Goal: Task Accomplishment & Management: Use online tool/utility

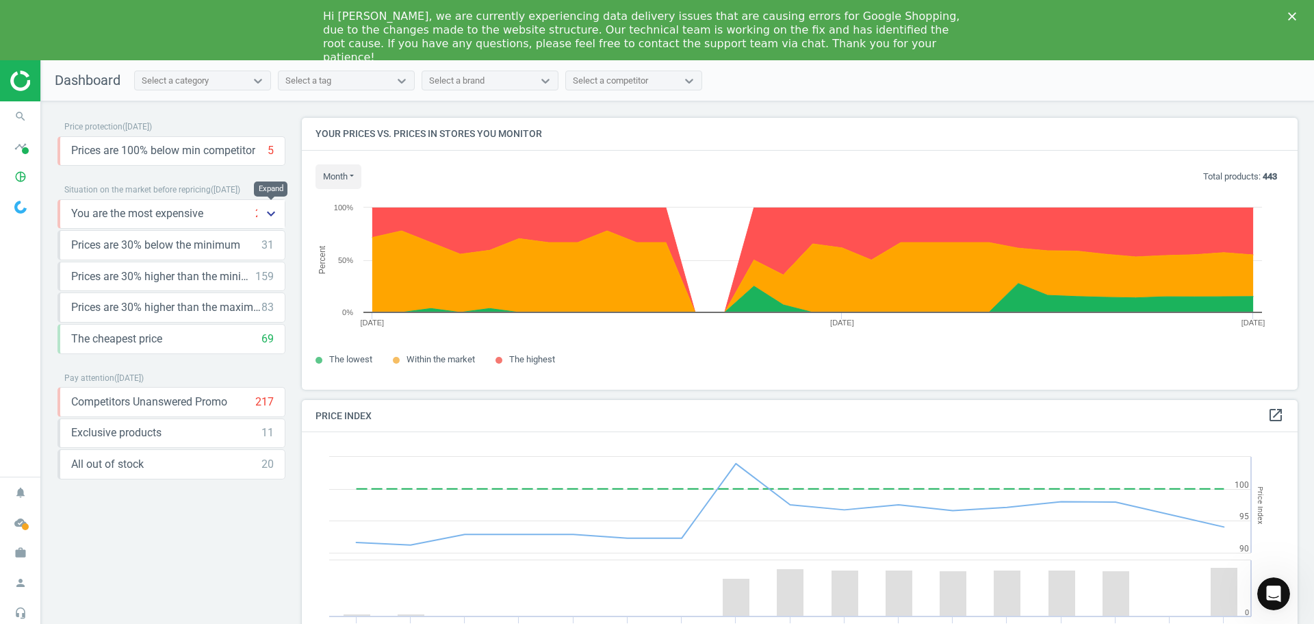
click at [268, 218] on icon "keyboard_arrow_down" at bounding box center [271, 213] width 16 height 16
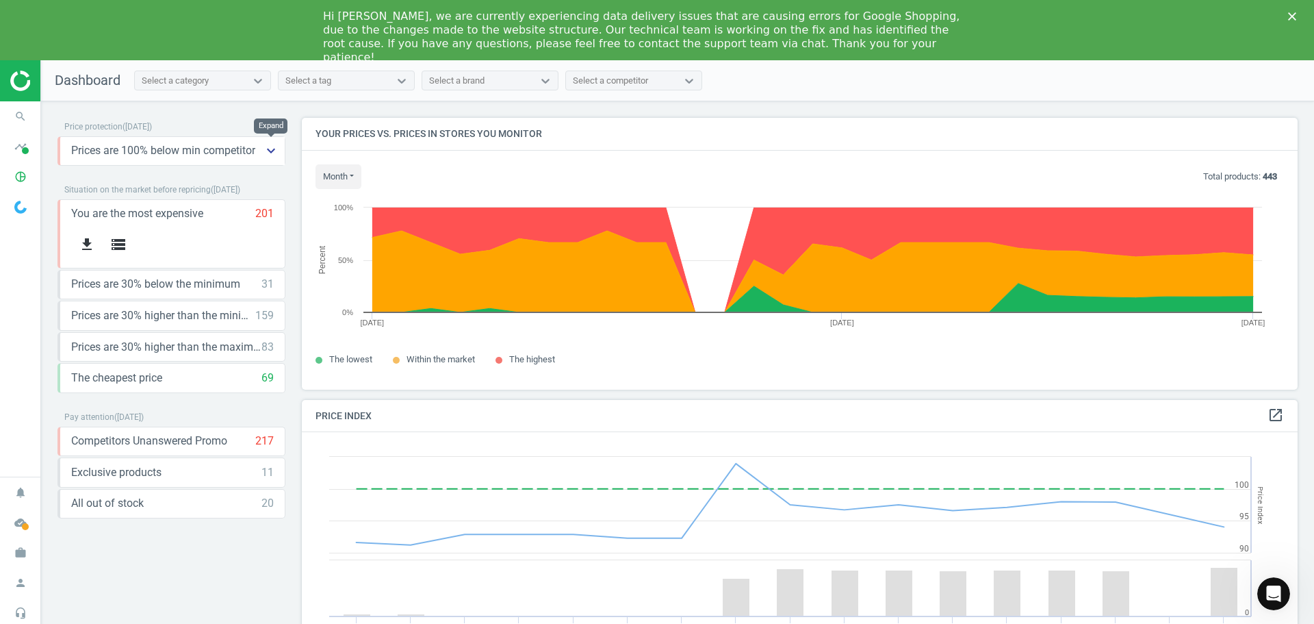
click at [268, 153] on icon "keyboard_arrow_down" at bounding box center [271, 150] width 16 height 16
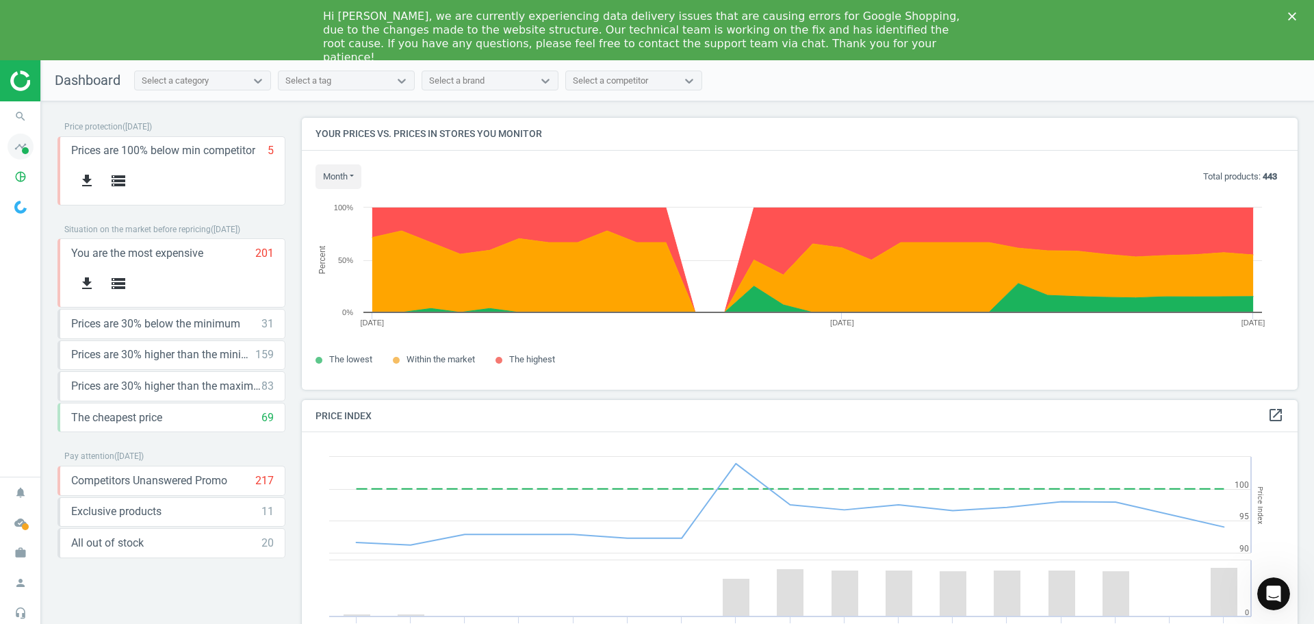
click at [23, 157] on icon "timeline" at bounding box center [21, 146] width 26 height 26
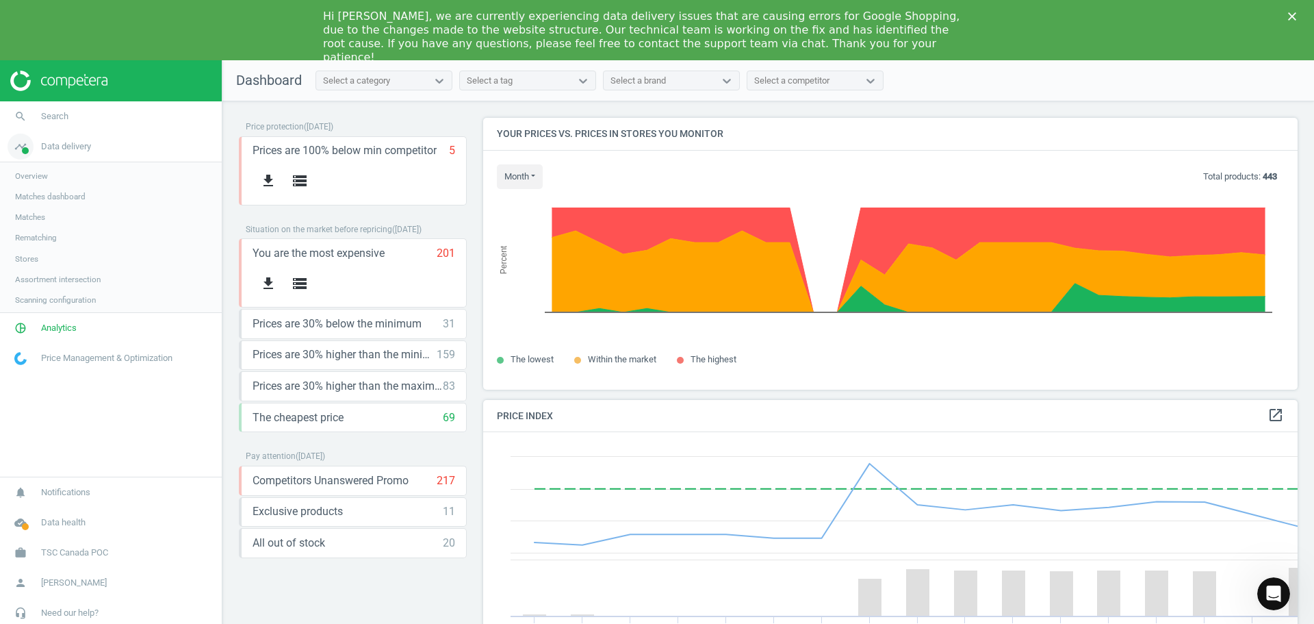
scroll to position [336, 826]
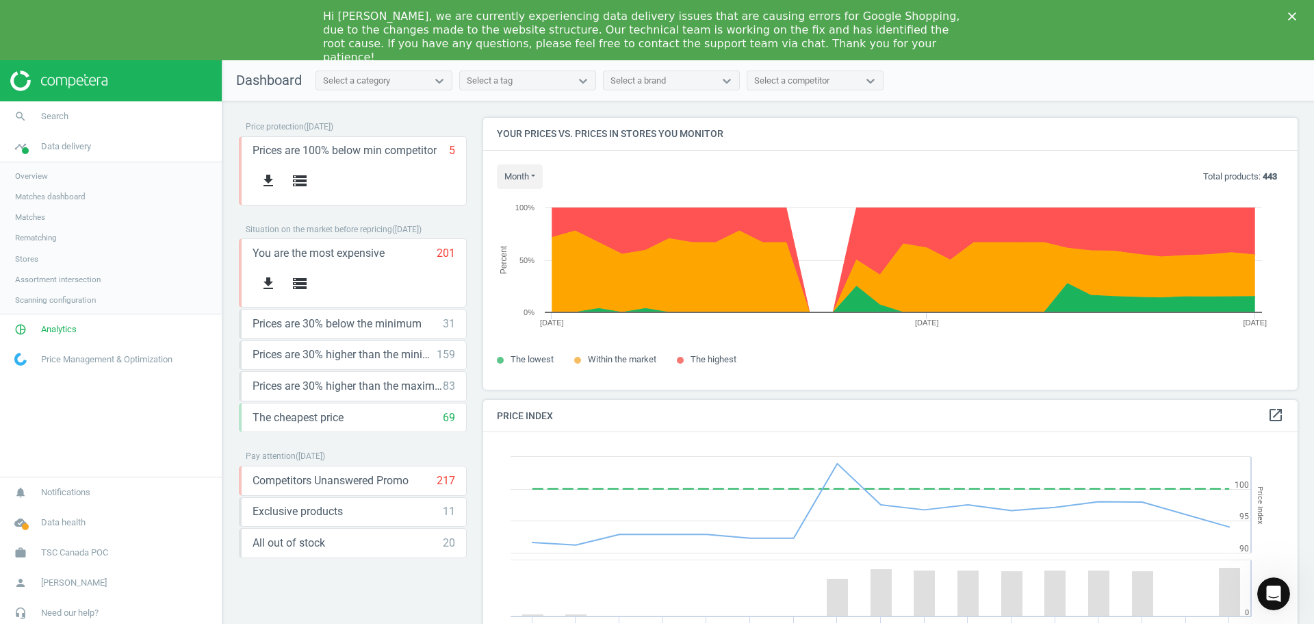
click at [37, 177] on span "Overview" at bounding box center [31, 175] width 33 height 11
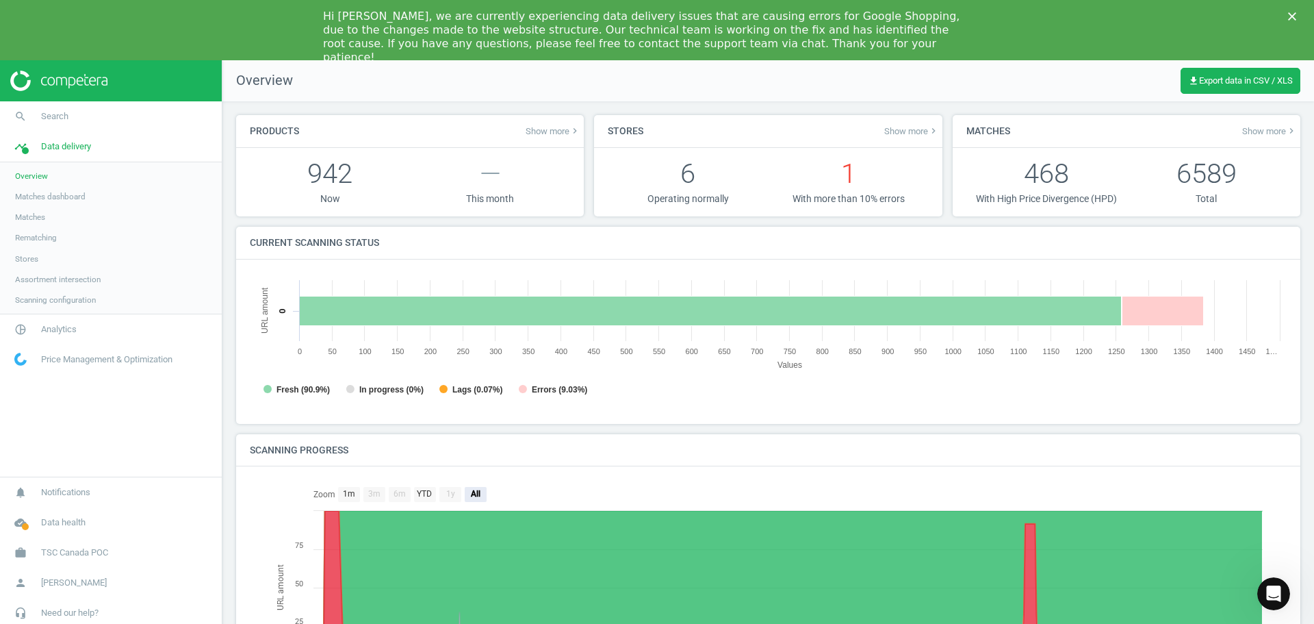
click at [33, 214] on span "Matches" at bounding box center [30, 217] width 30 height 11
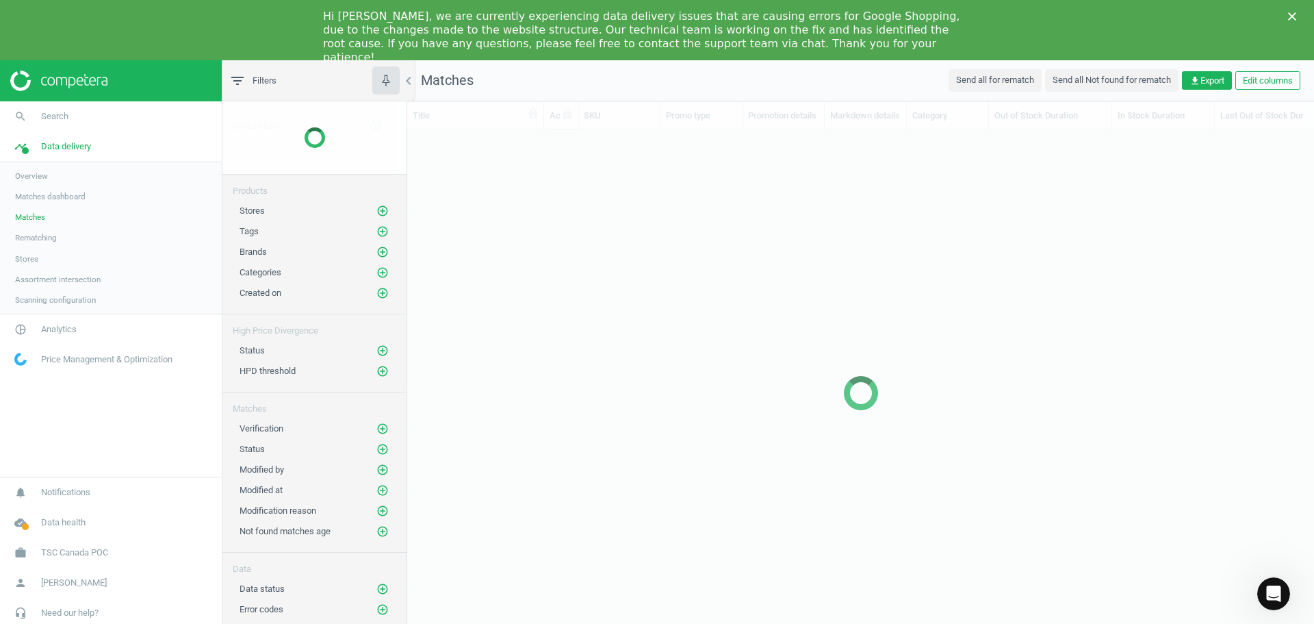
scroll to position [508, 897]
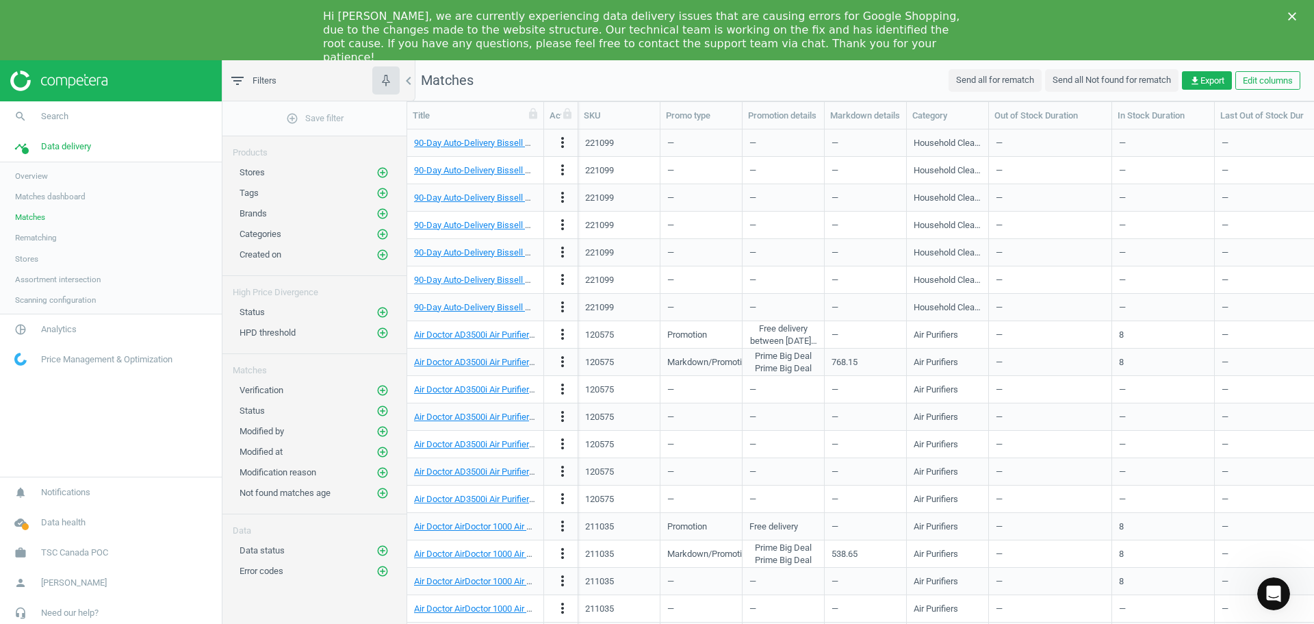
click at [53, 241] on span "Rematching" at bounding box center [36, 237] width 42 height 11
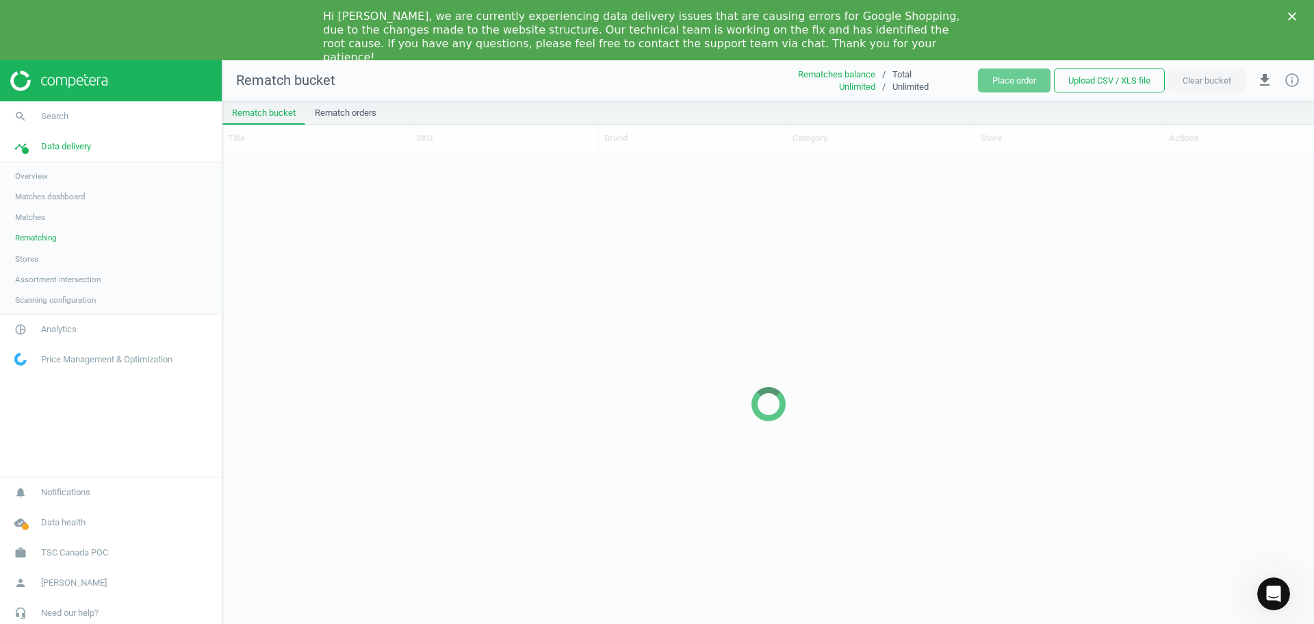
scroll to position [509, 1082]
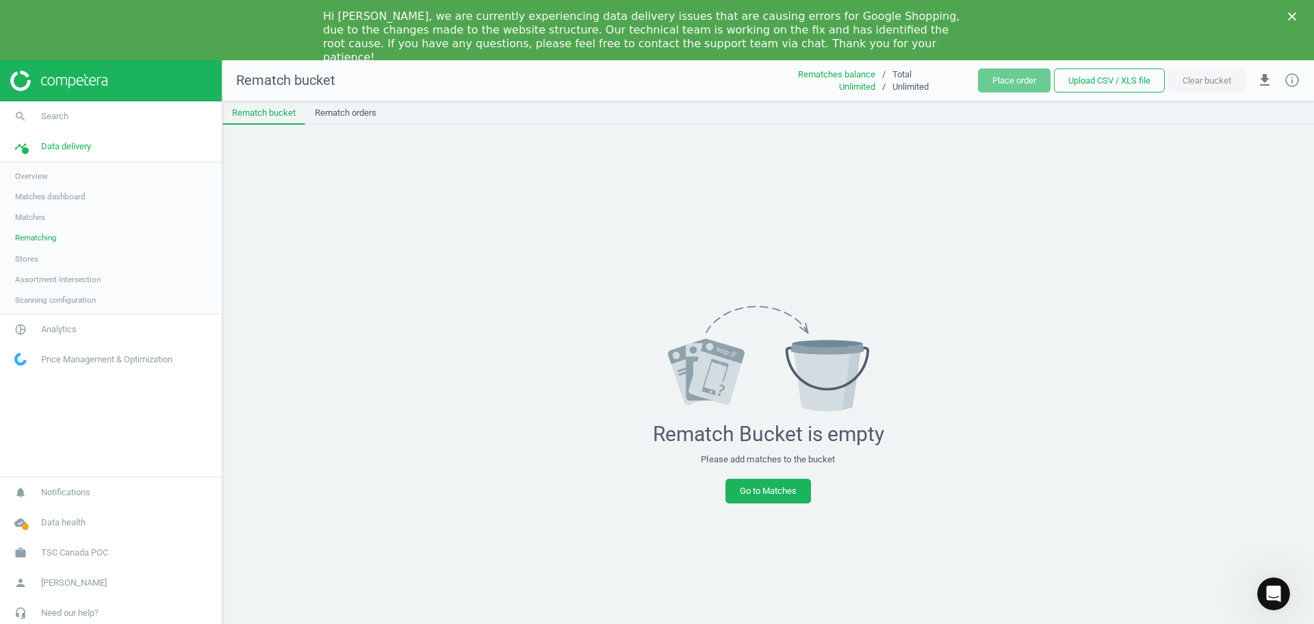
click at [64, 195] on span "Matches dashboard" at bounding box center [50, 196] width 71 height 11
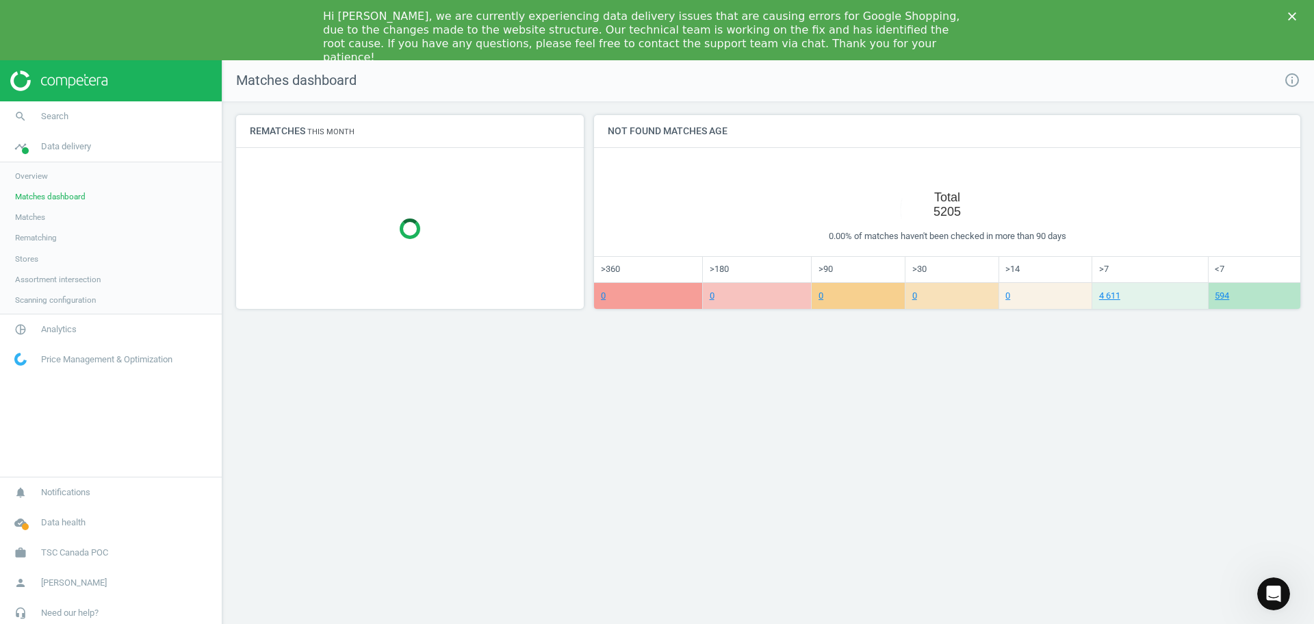
click at [37, 175] on span "Overview" at bounding box center [31, 175] width 33 height 11
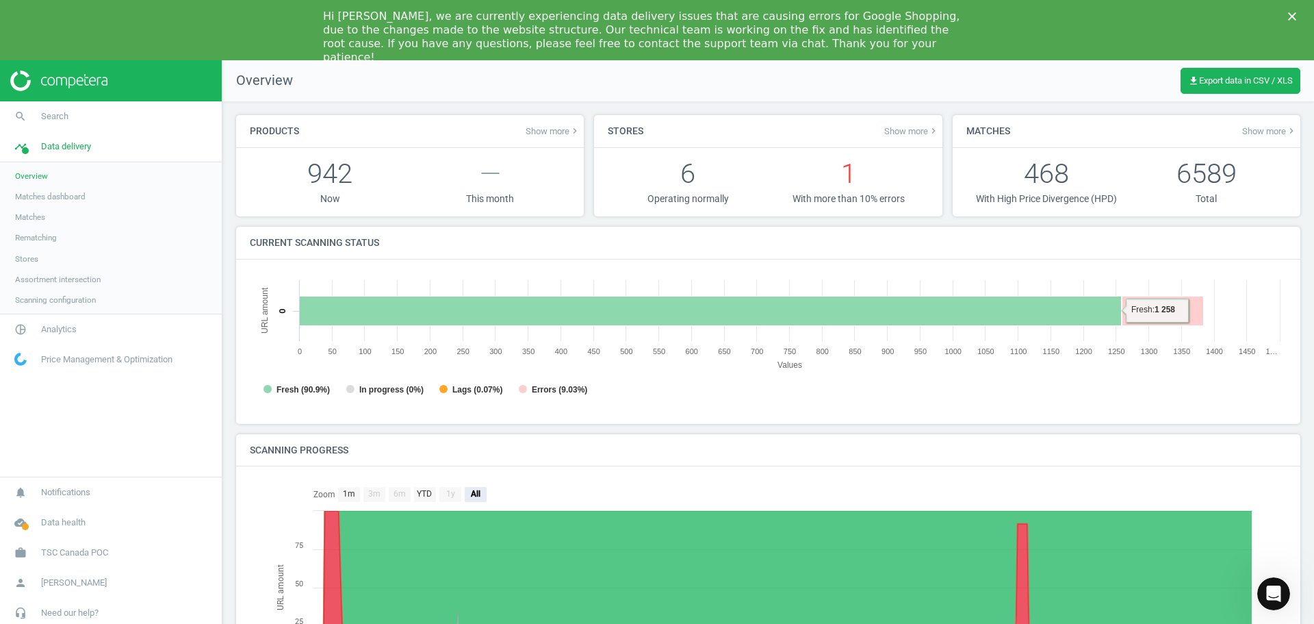
scroll to position [107, 0]
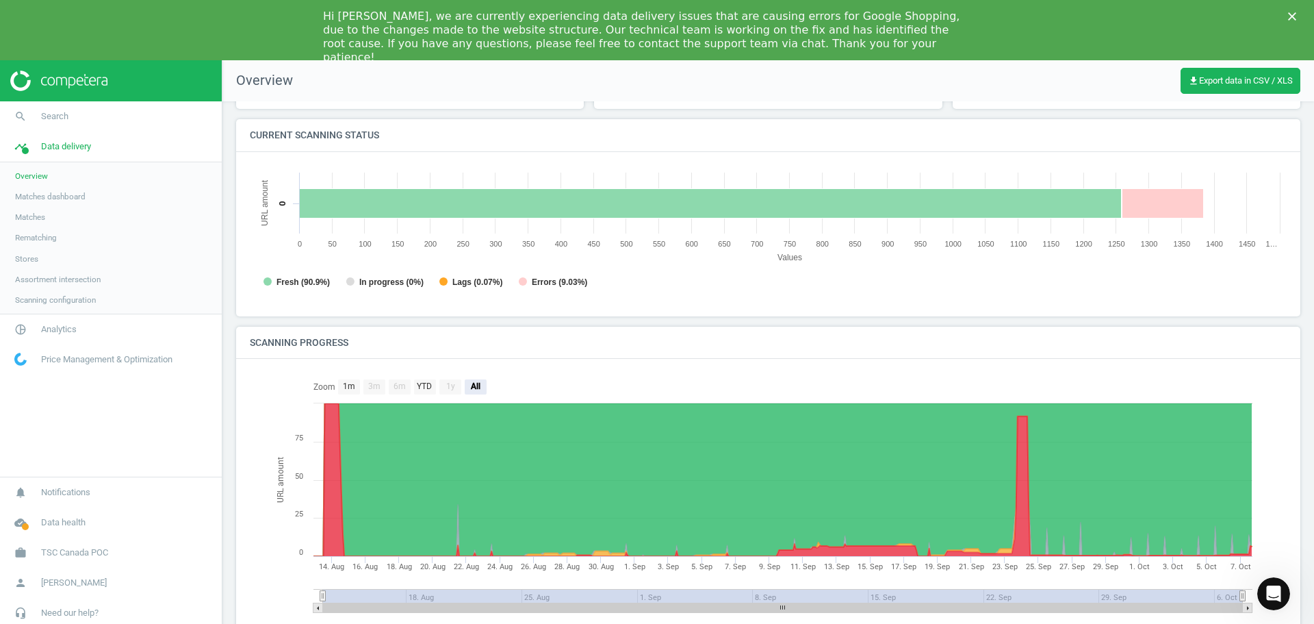
click at [24, 260] on span "Stores" at bounding box center [26, 258] width 23 height 11
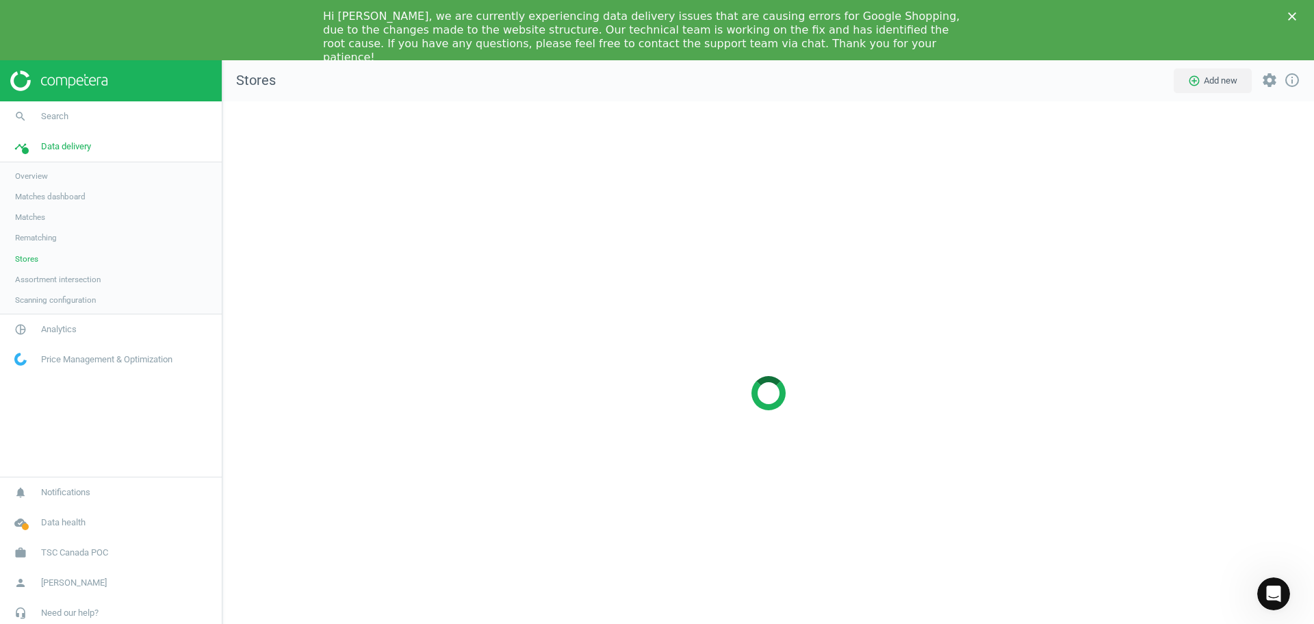
scroll to position [604, 1113]
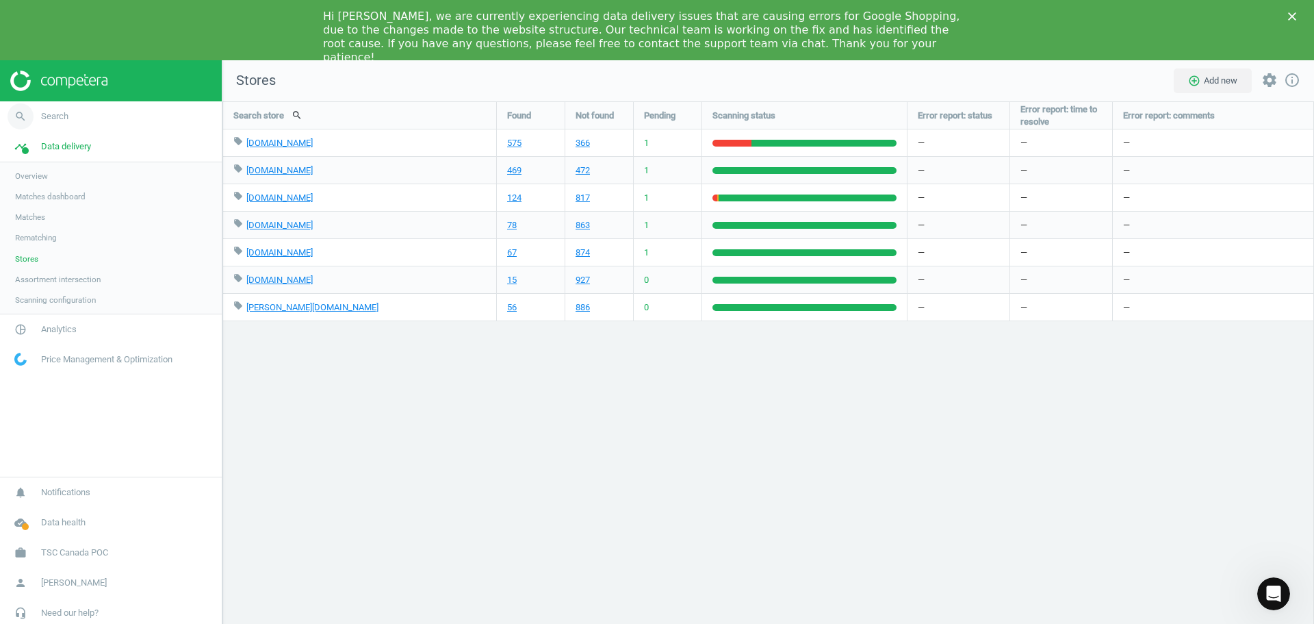
click at [51, 114] on span "Search" at bounding box center [54, 116] width 27 height 12
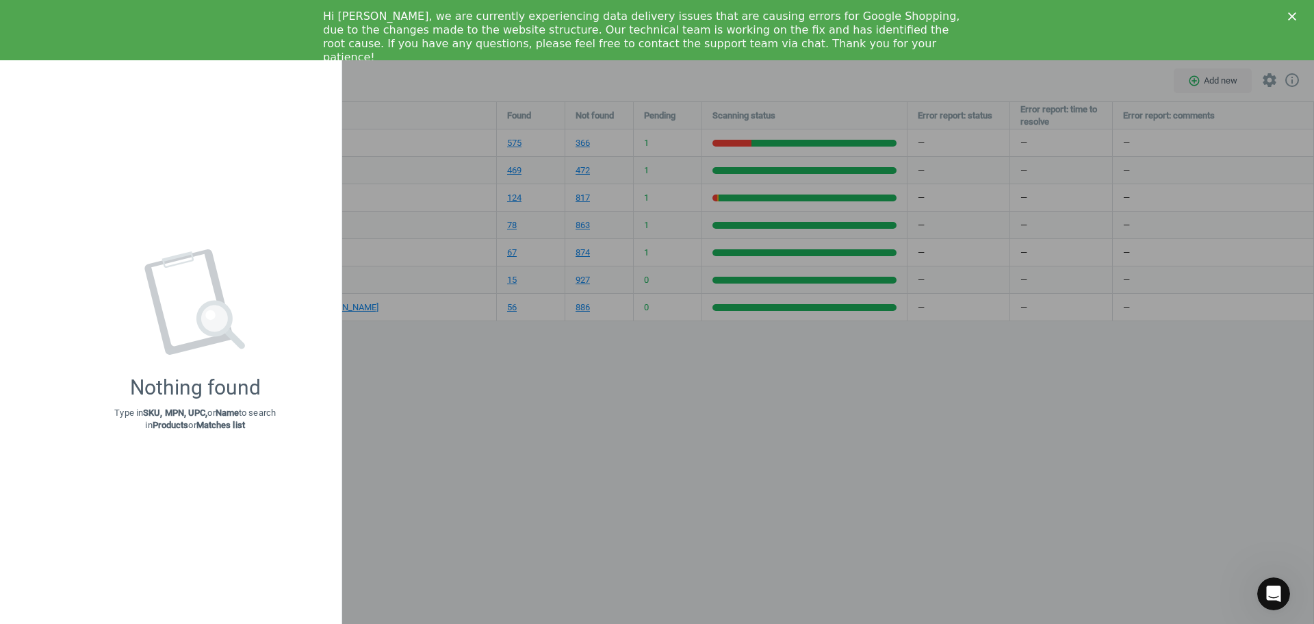
click at [409, 355] on div at bounding box center [657, 312] width 1314 height 624
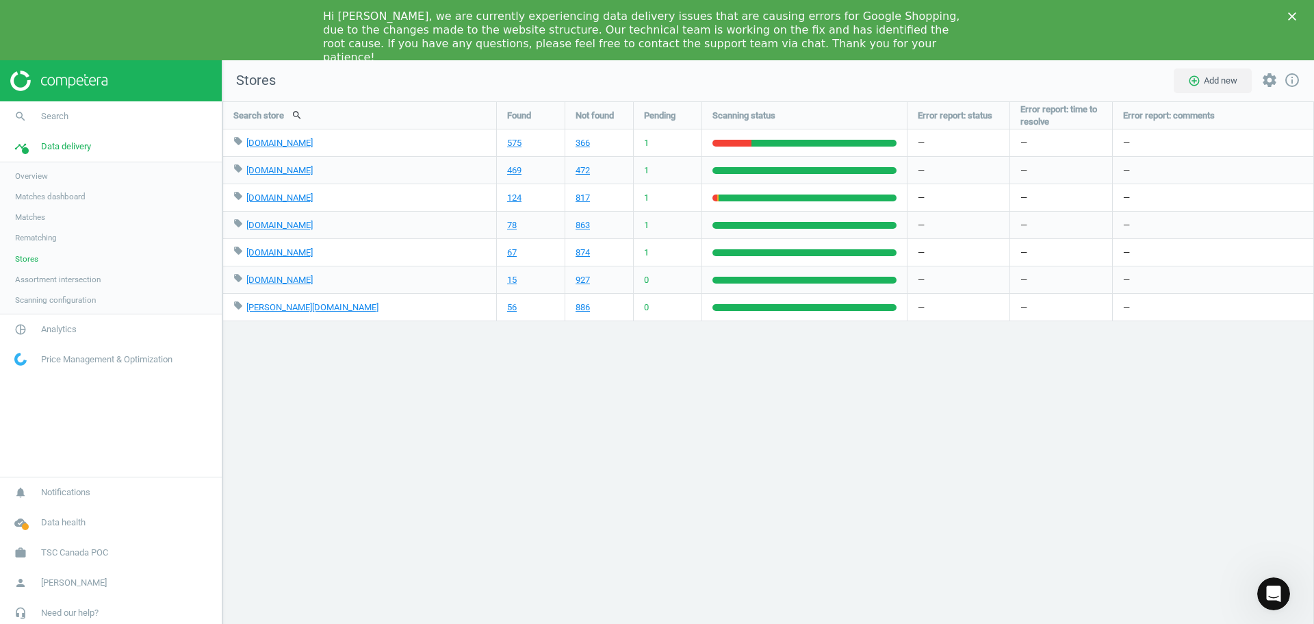
click at [38, 177] on span "Overview" at bounding box center [31, 175] width 33 height 11
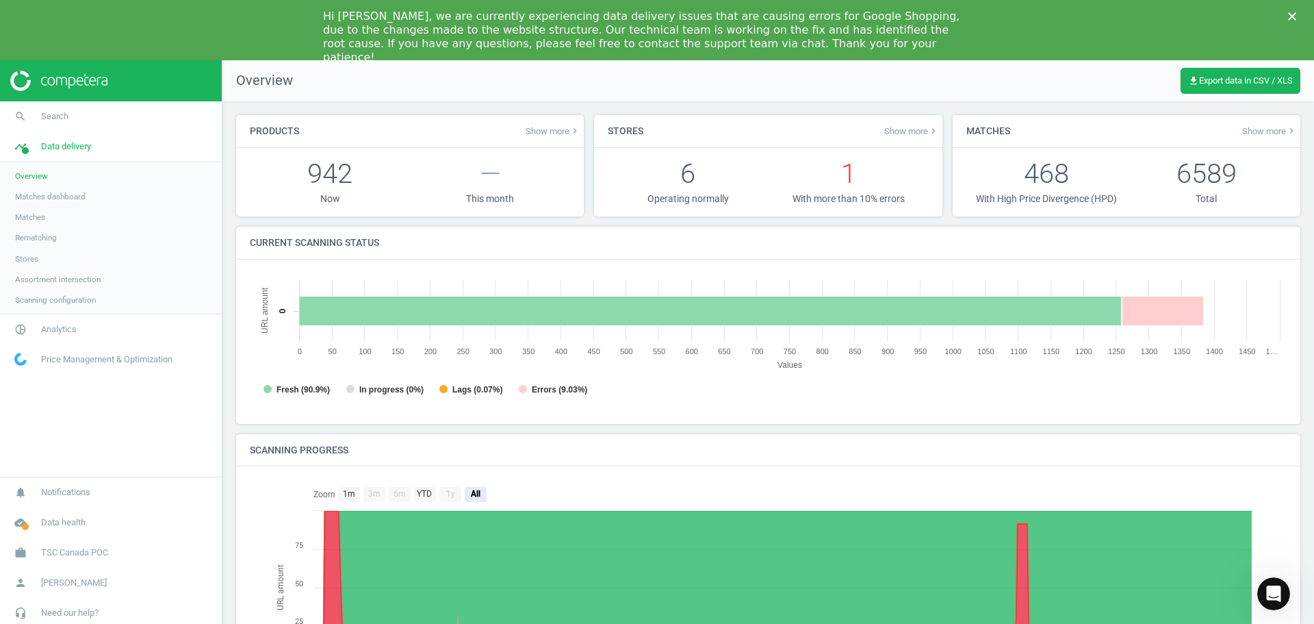
click at [56, 200] on span "Matches dashboard" at bounding box center [50, 196] width 71 height 11
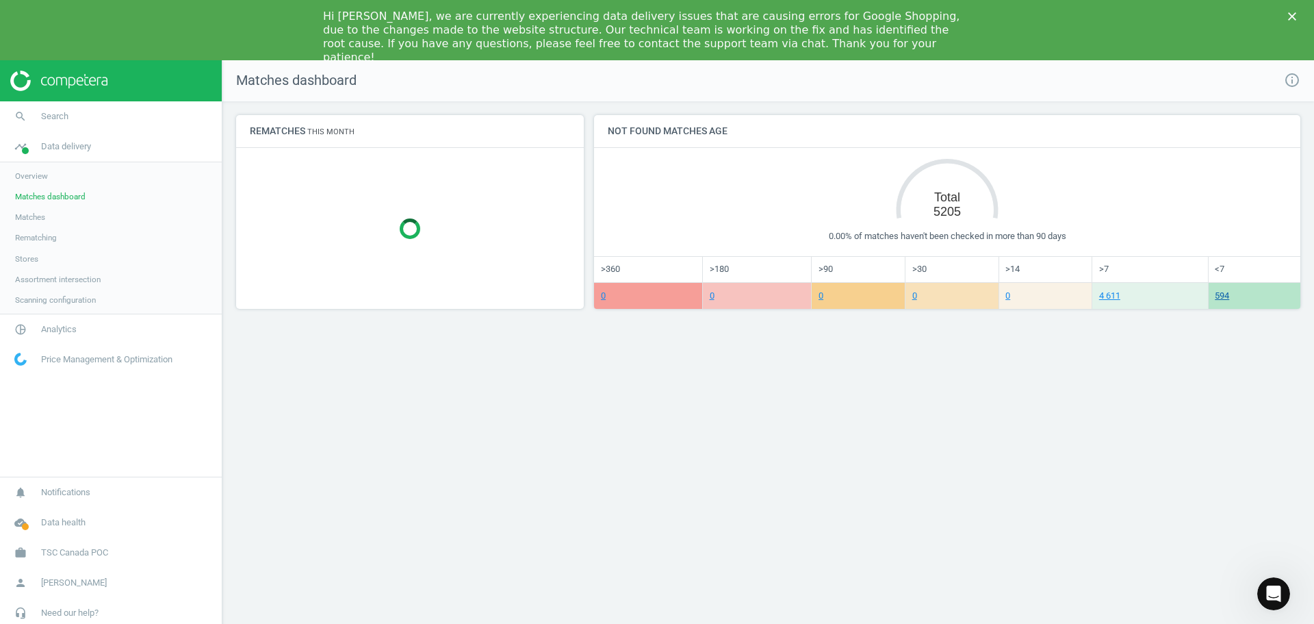
click at [1225, 298] on link "594" at bounding box center [1222, 295] width 14 height 10
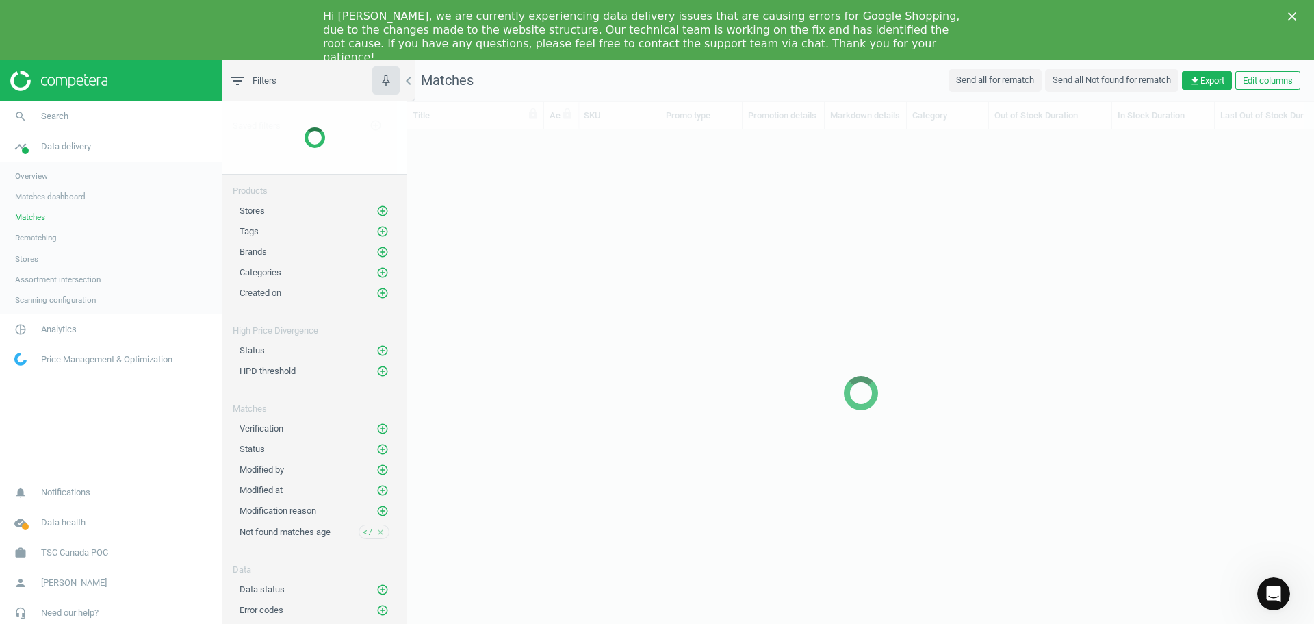
scroll to position [508, 897]
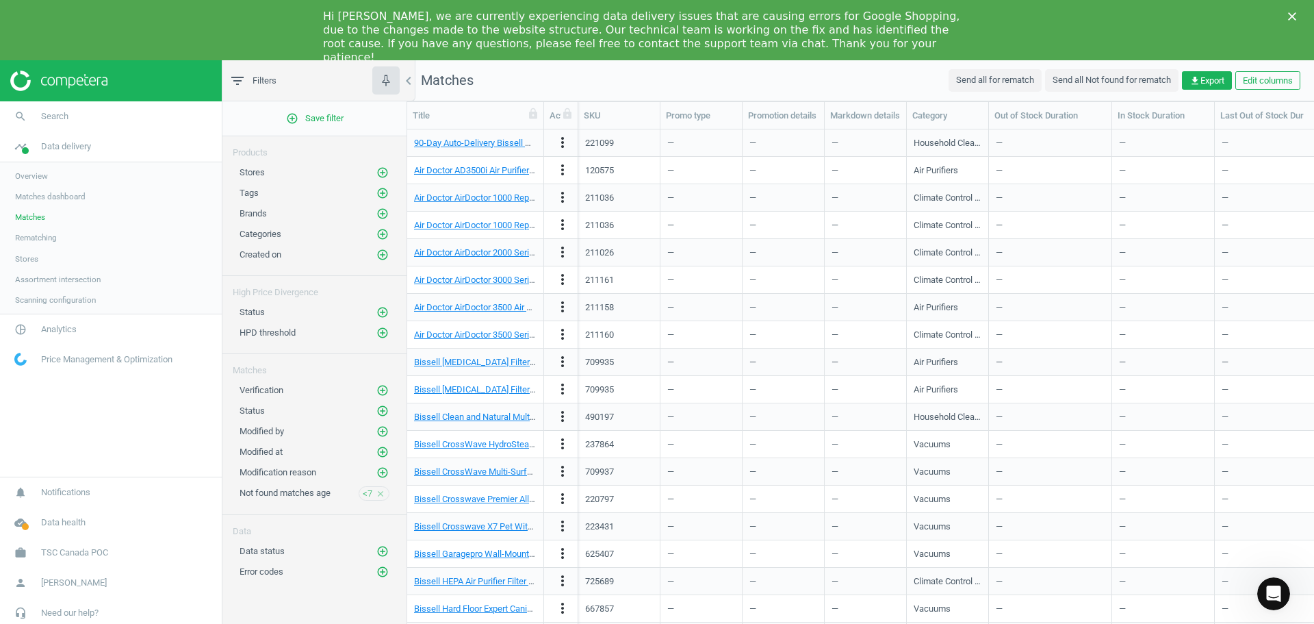
click at [291, 212] on div "Brands add_circle_outline" at bounding box center [315, 214] width 150 height 14
click at [385, 213] on icon "add_circle_outline" at bounding box center [383, 213] width 12 height 12
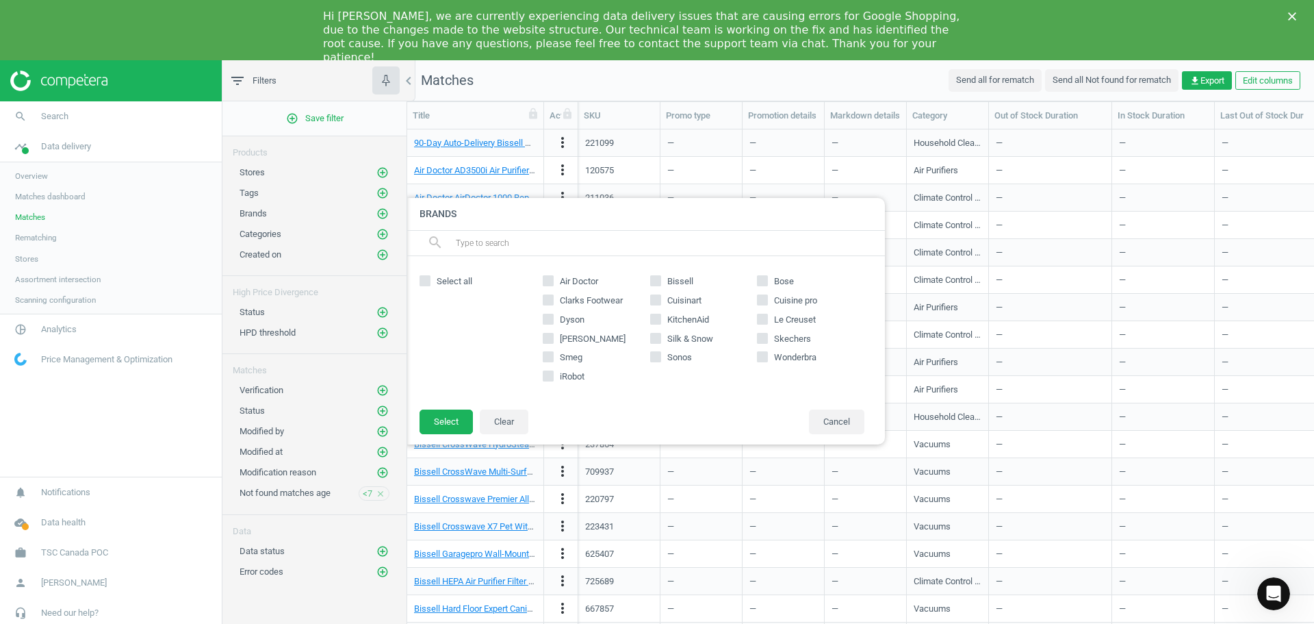
click at [442, 281] on span "Select all" at bounding box center [454, 281] width 41 height 12
click at [430, 281] on input "Select all" at bounding box center [425, 280] width 9 height 9
checkbox input "true"
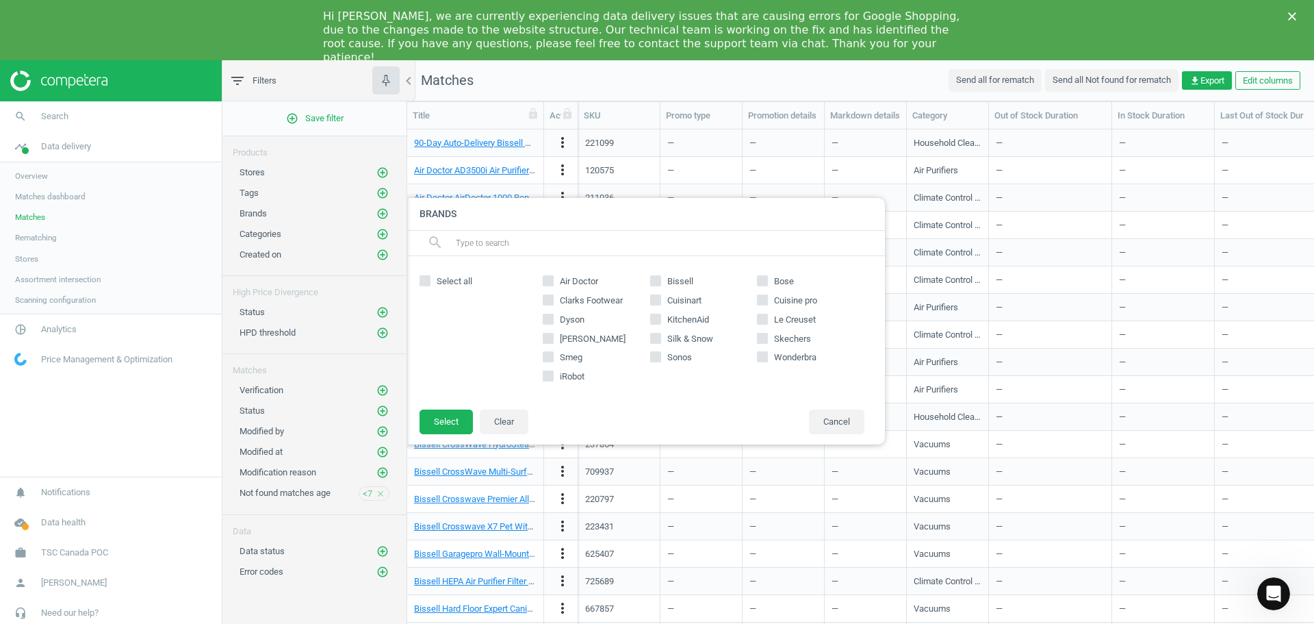
checkbox input "true"
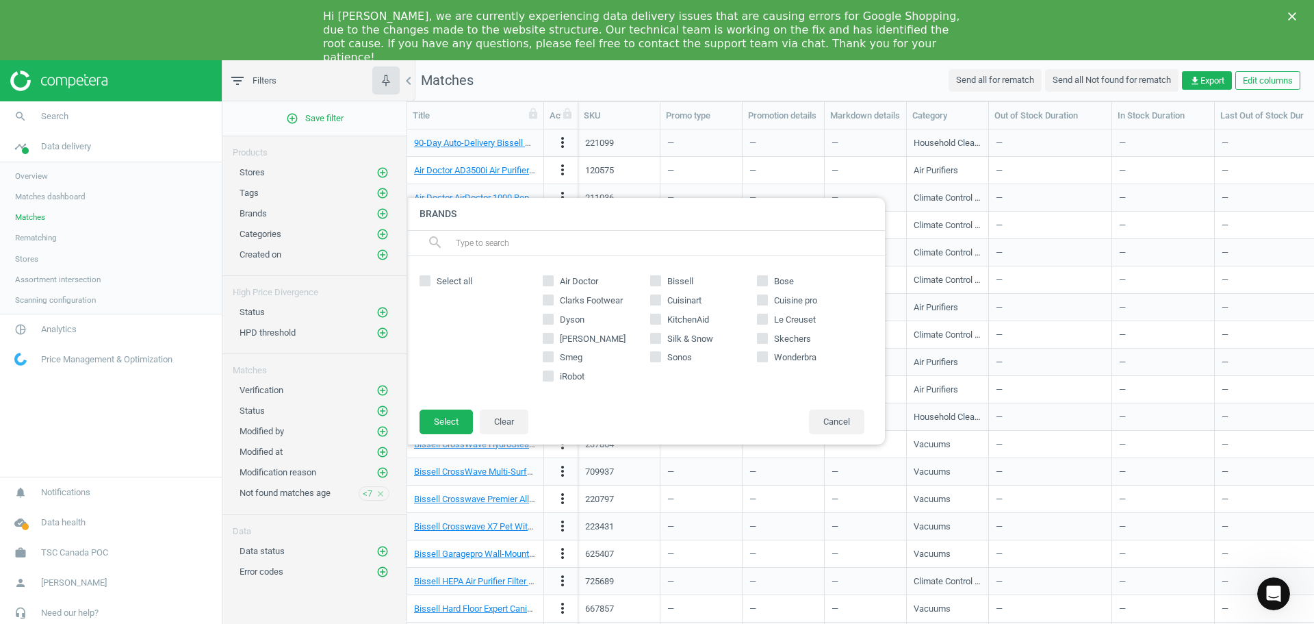
checkbox input "true"
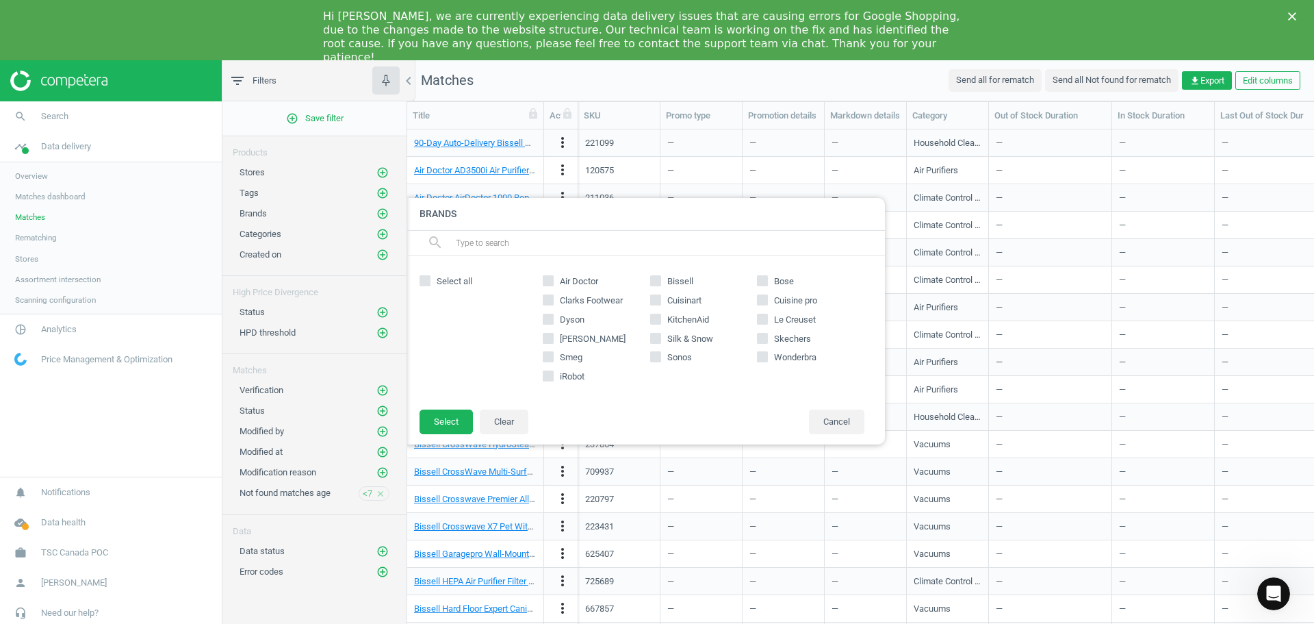
checkbox input "true"
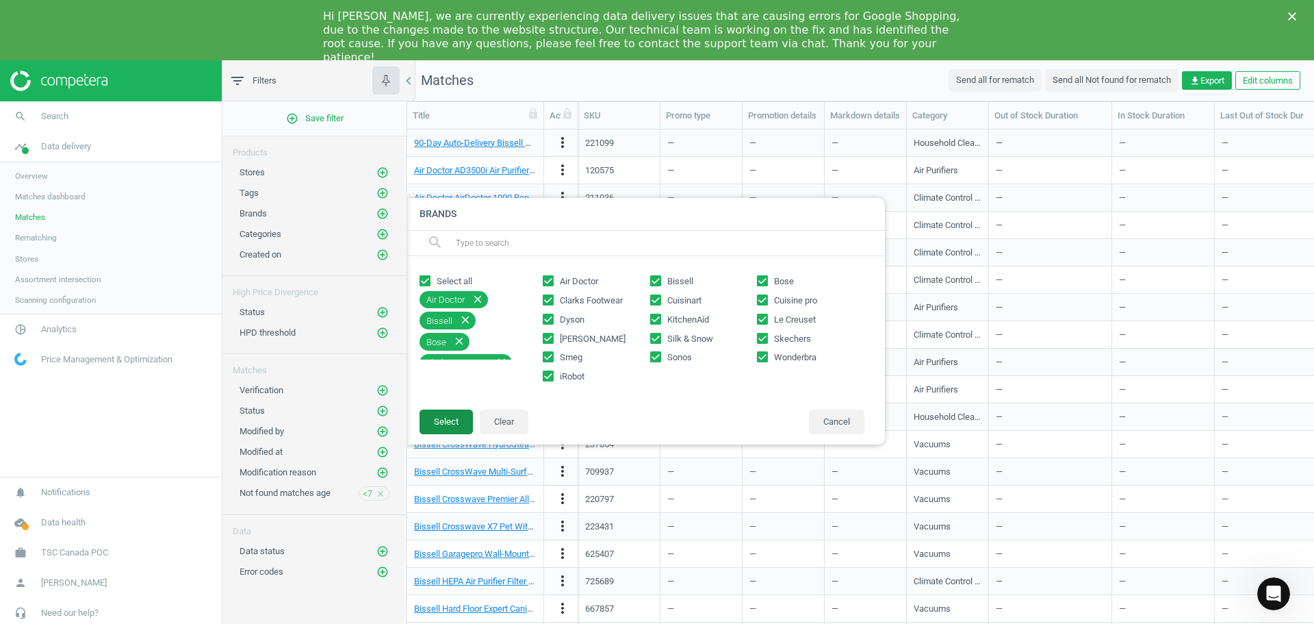
click at [445, 426] on button "Select" at bounding box center [446, 421] width 53 height 25
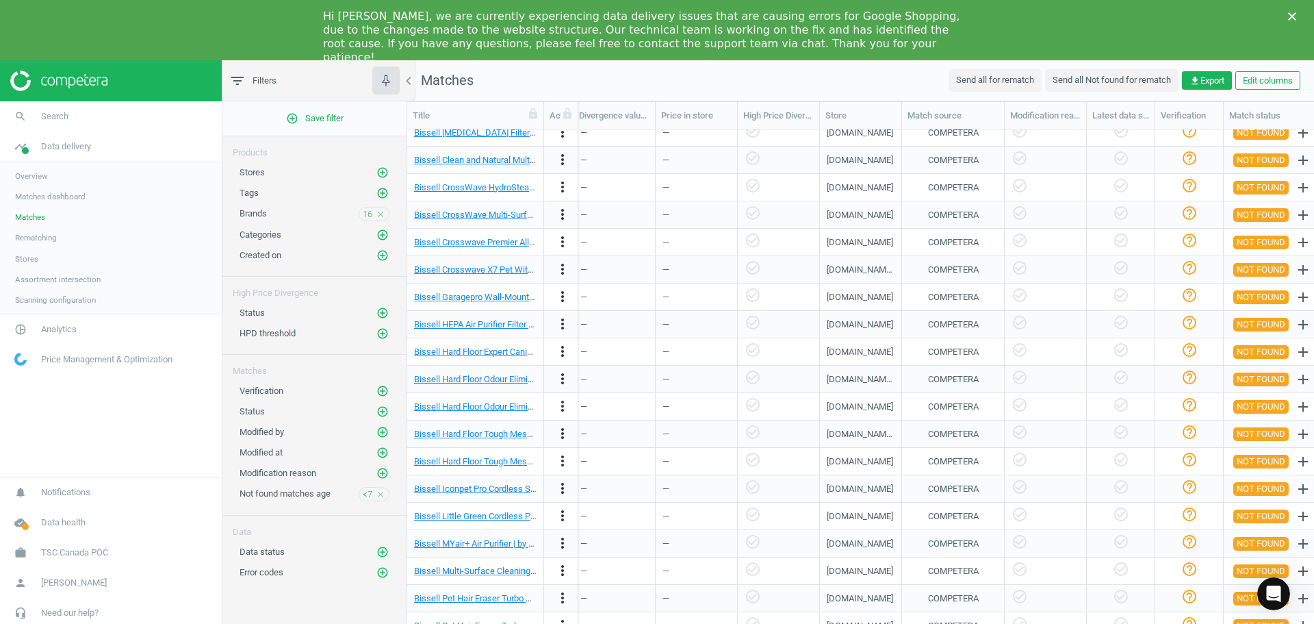
scroll to position [0, 0]
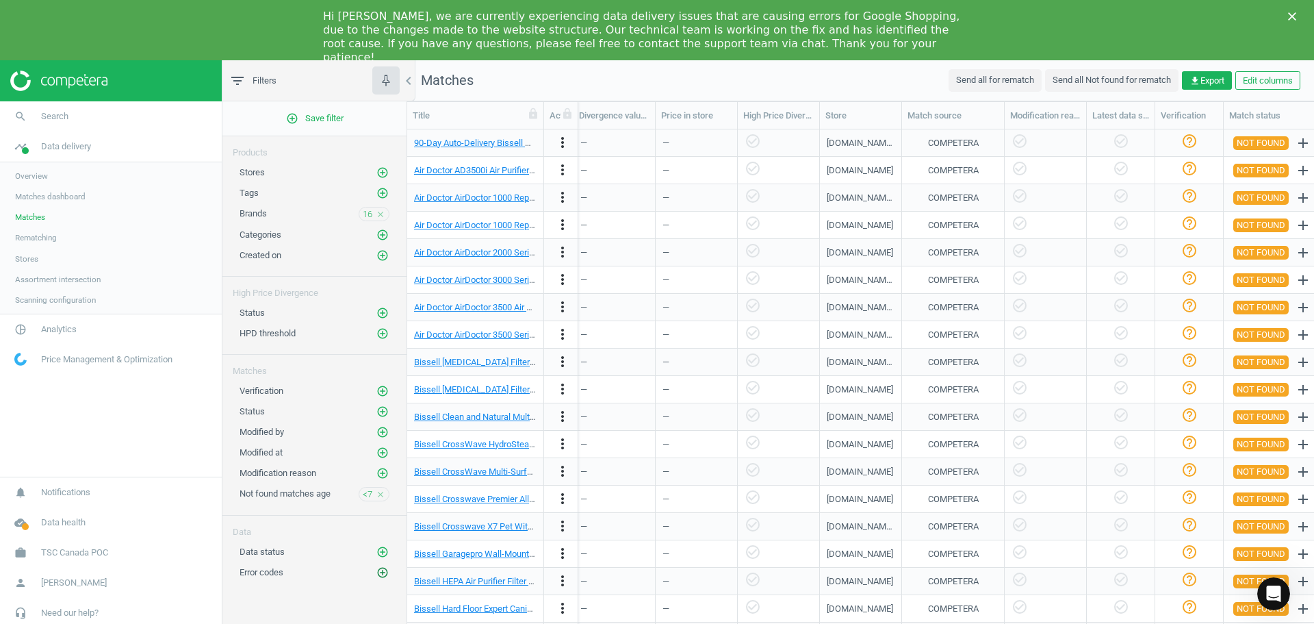
click at [380, 571] on icon "add_circle_outline" at bounding box center [383, 572] width 12 height 12
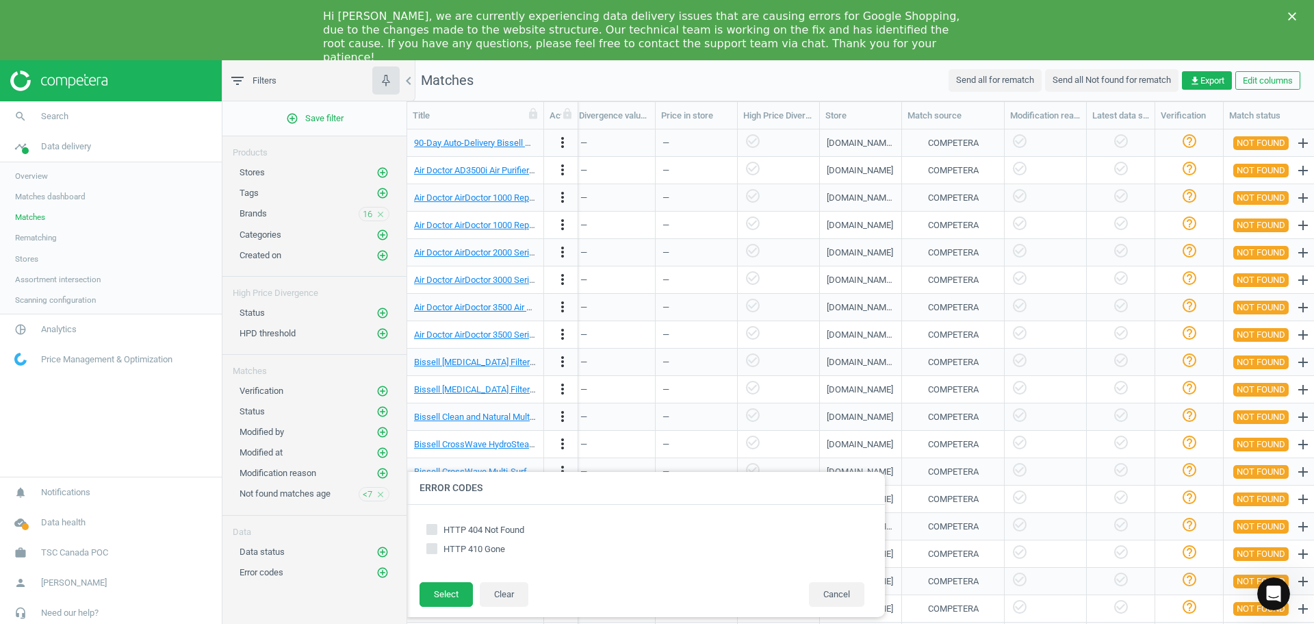
click at [365, 604] on div "add_circle_outline Save filter Products Stores add_circle_outline Tags add_circ…" at bounding box center [314, 373] width 184 height 544
click at [21, 175] on span "Overview" at bounding box center [31, 175] width 33 height 11
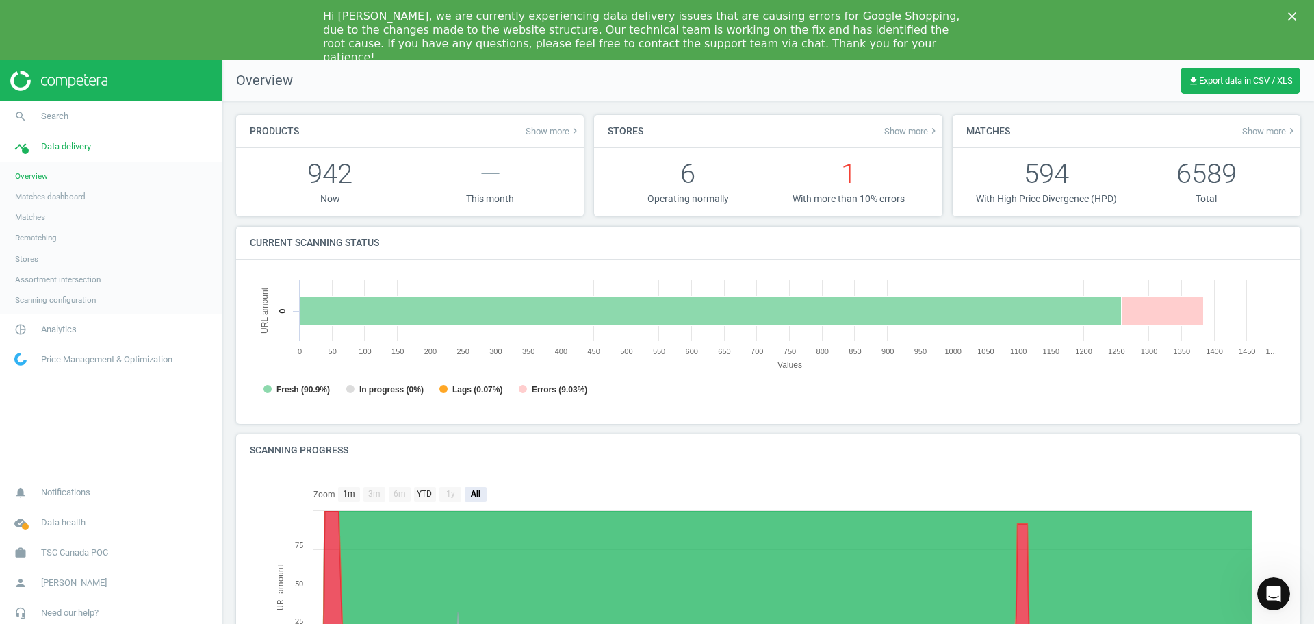
scroll to position [295, 1048]
click at [64, 194] on span "Matches dashboard" at bounding box center [50, 196] width 71 height 11
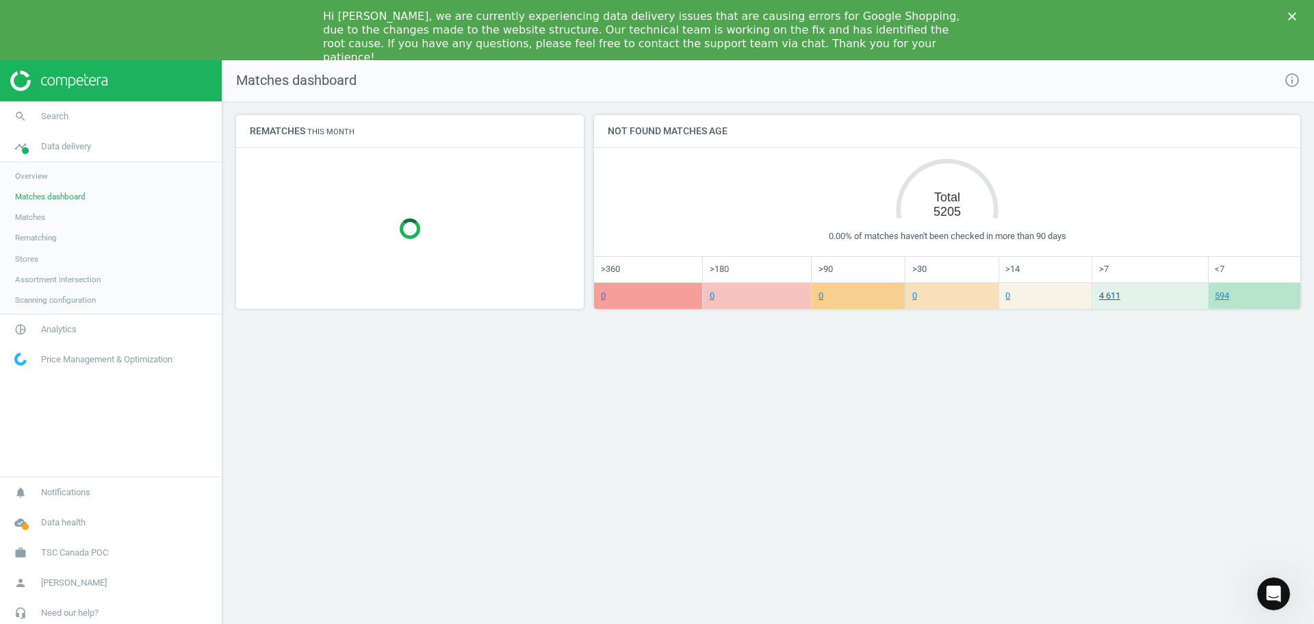
click at [1121, 298] on link "4 611" at bounding box center [1109, 295] width 21 height 10
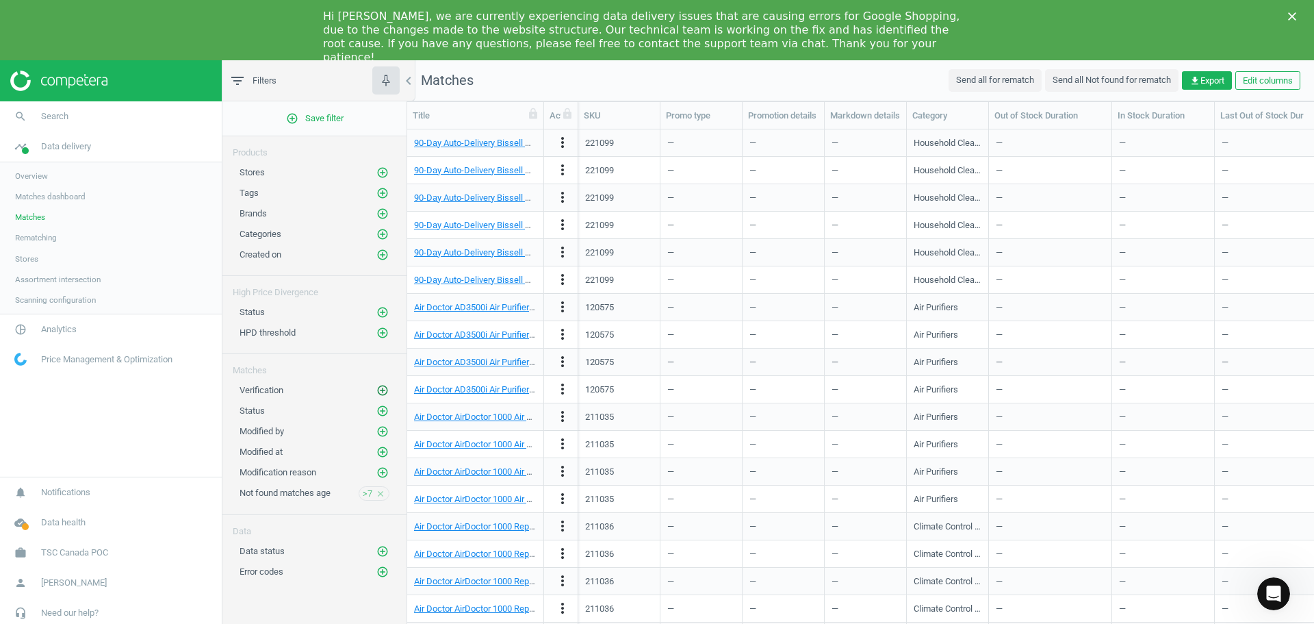
click at [379, 394] on icon "add_circle_outline" at bounding box center [383, 390] width 12 height 12
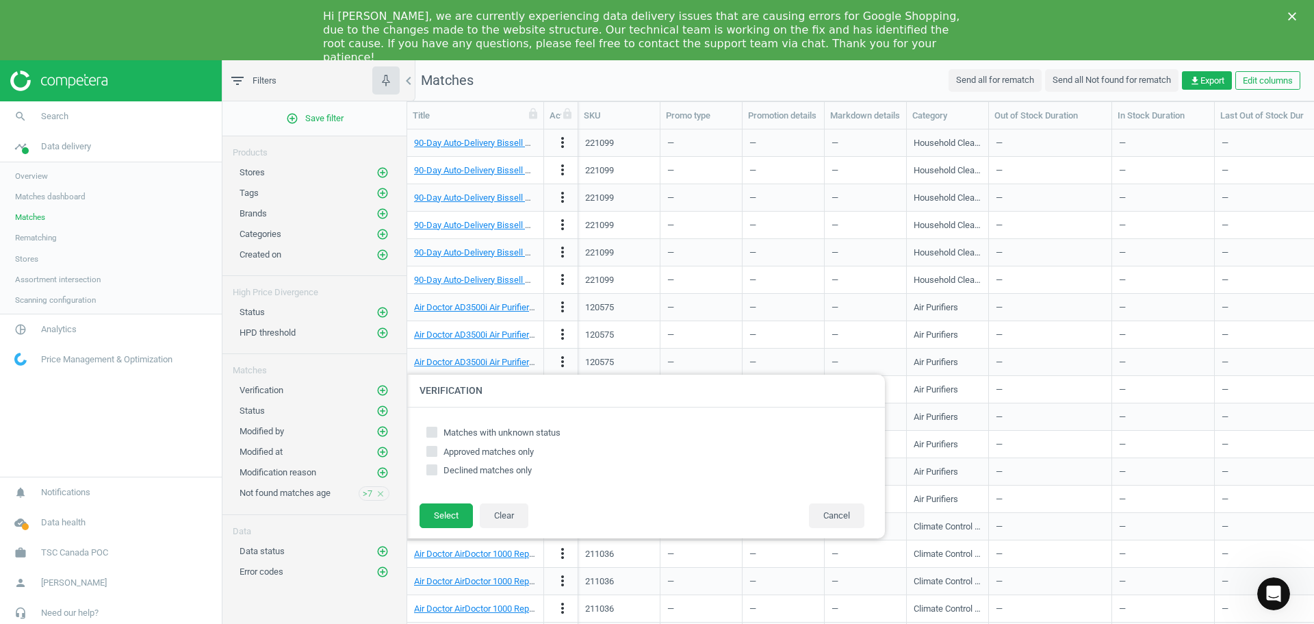
click at [398, 348] on div "add_circle_outline Save filter Products Stores add_circle_outline Tags add_circ…" at bounding box center [314, 373] width 184 height 544
click at [388, 367] on div "Matches" at bounding box center [314, 365] width 184 height 23
click at [847, 520] on button "Cancel" at bounding box center [836, 515] width 55 height 25
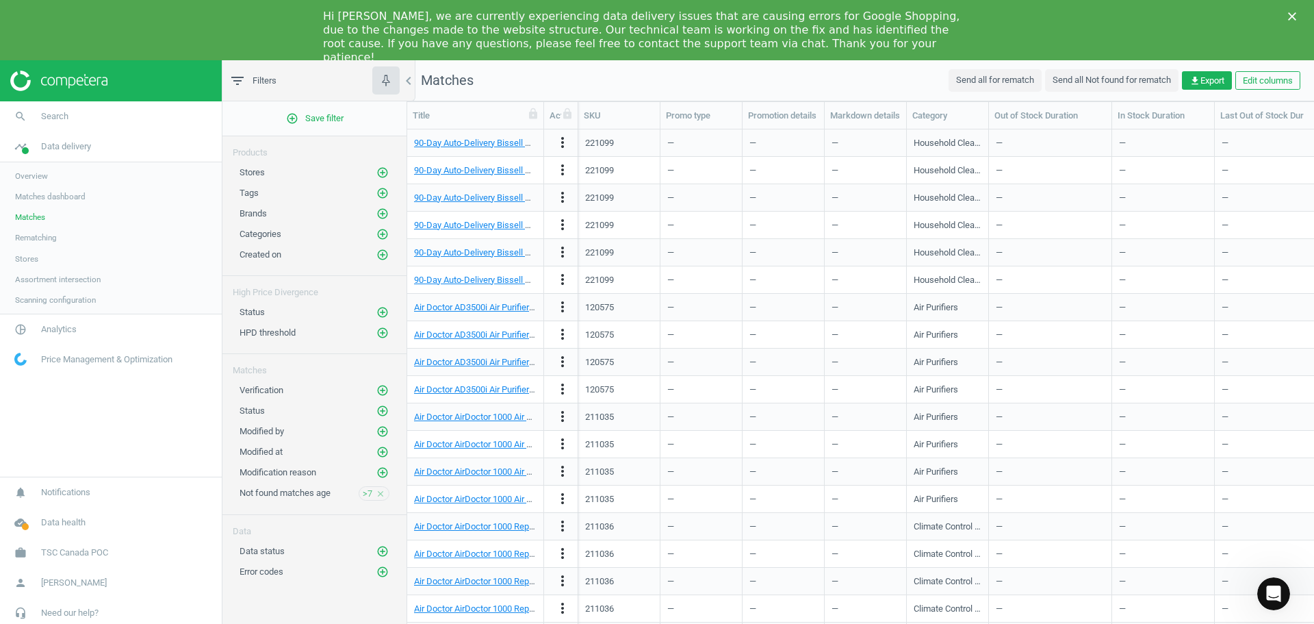
click at [40, 175] on span "Overview" at bounding box center [31, 175] width 33 height 11
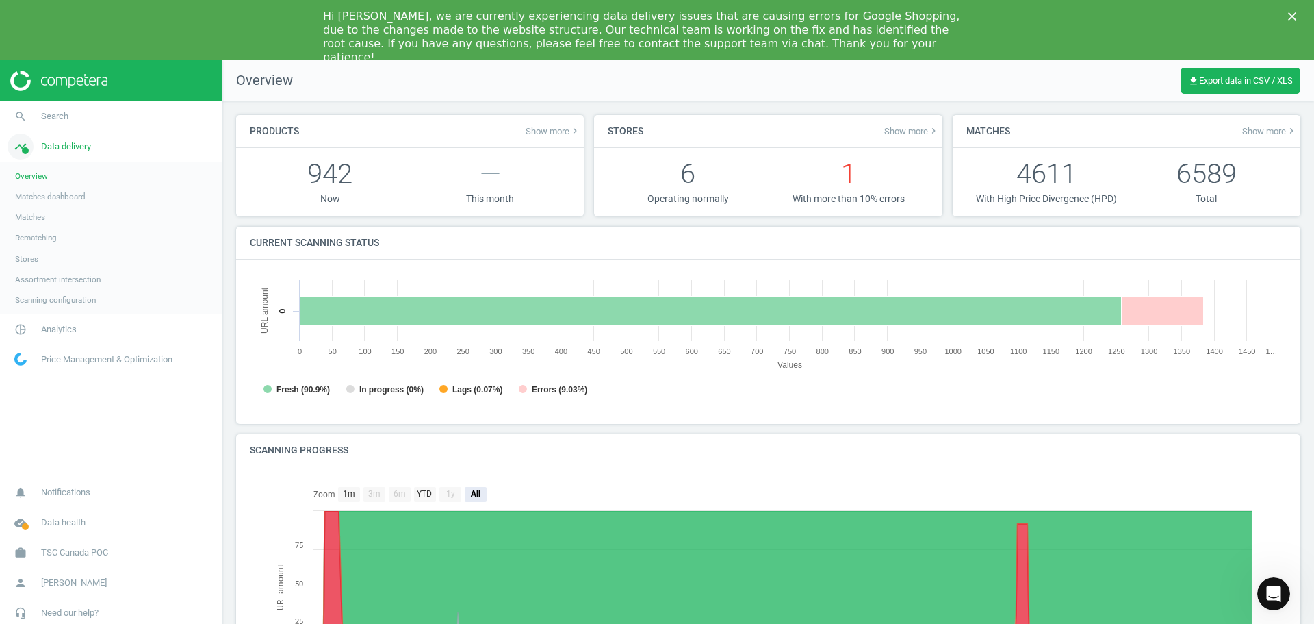
scroll to position [295, 1048]
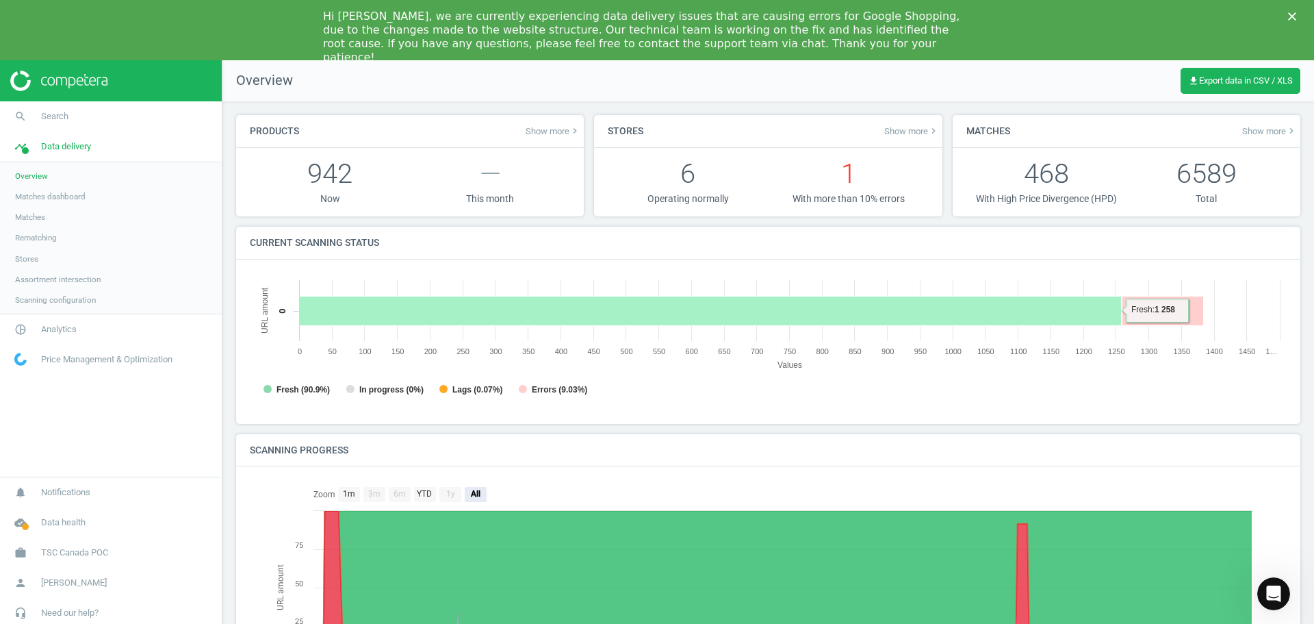
click at [457, 318] on rect at bounding box center [711, 310] width 822 height 29
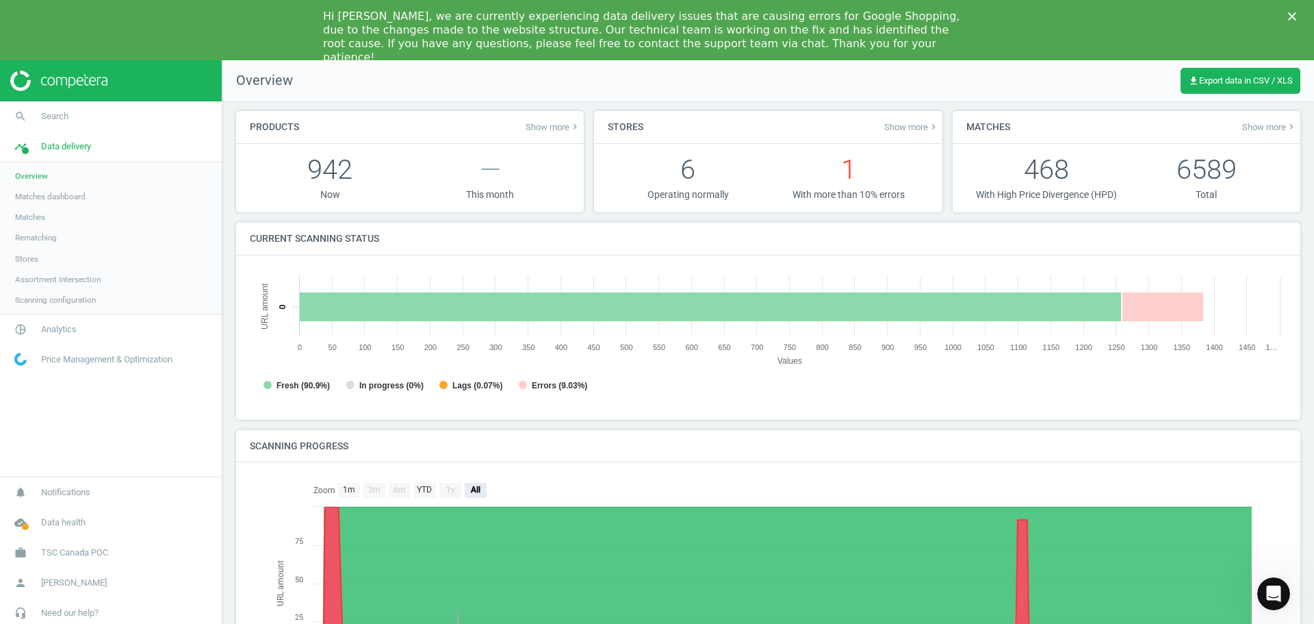
scroll to position [107, 0]
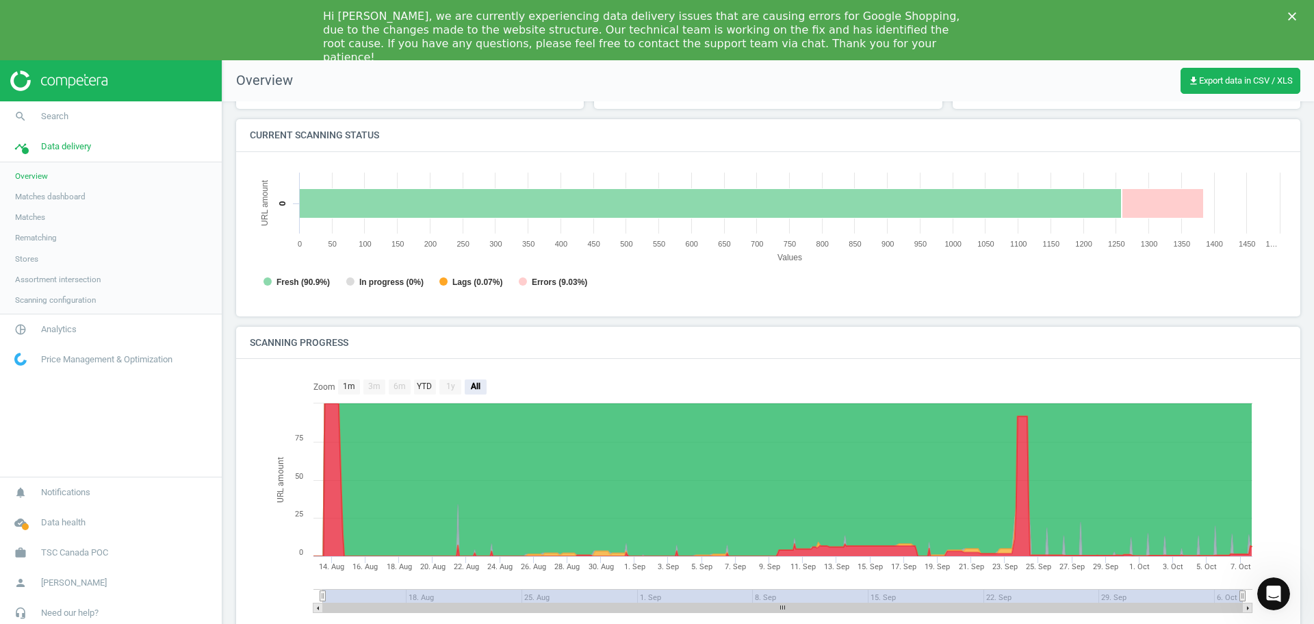
click at [149, 356] on span "Price Management & Optimization" at bounding box center [106, 359] width 131 height 12
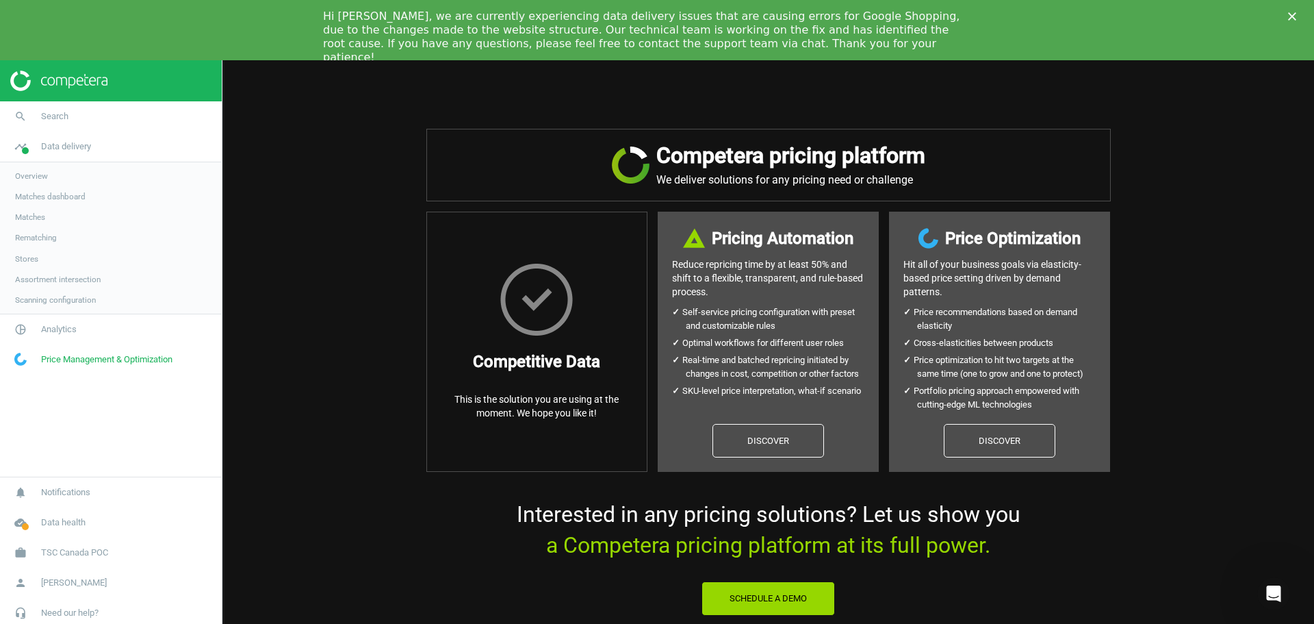
click at [31, 172] on span "Overview" at bounding box center [31, 175] width 33 height 11
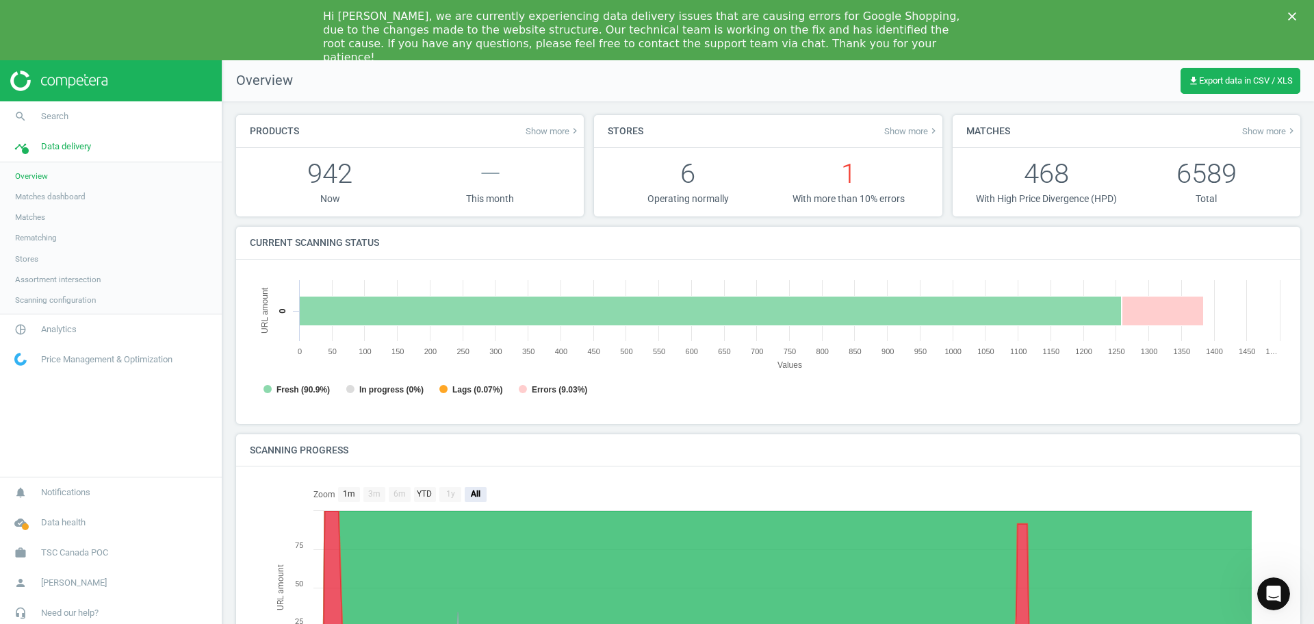
scroll to position [295, 1048]
click at [47, 198] on span "Matches dashboard" at bounding box center [50, 196] width 71 height 11
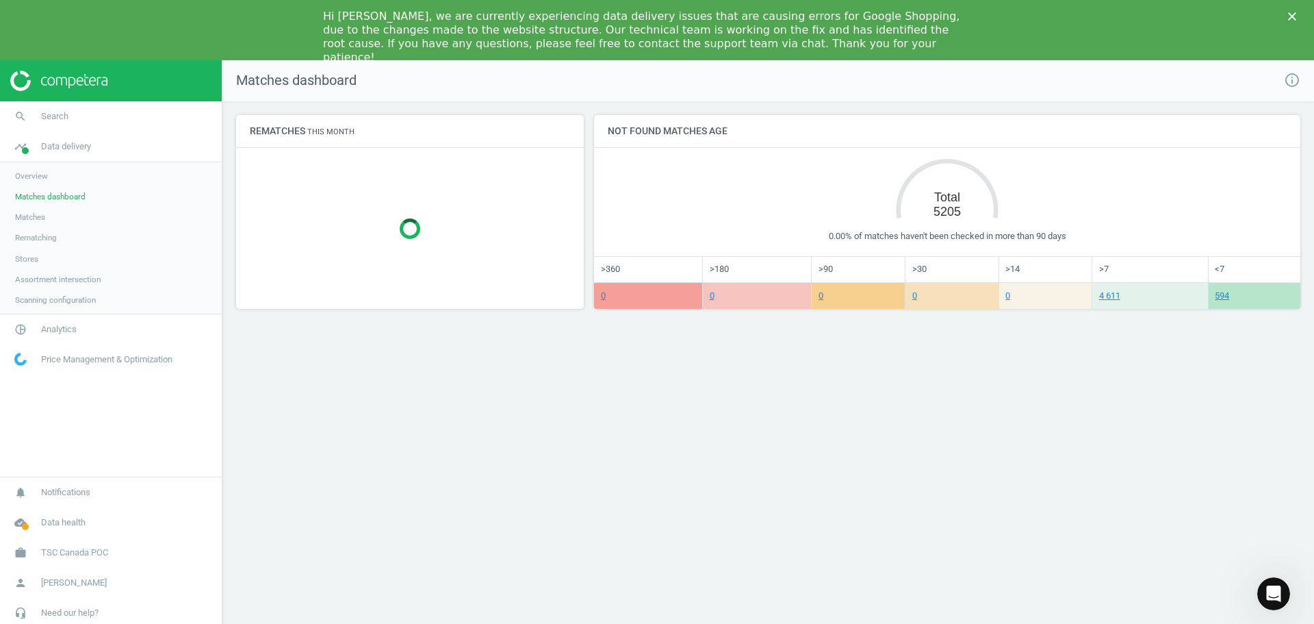
click at [28, 214] on span "Matches" at bounding box center [30, 217] width 30 height 11
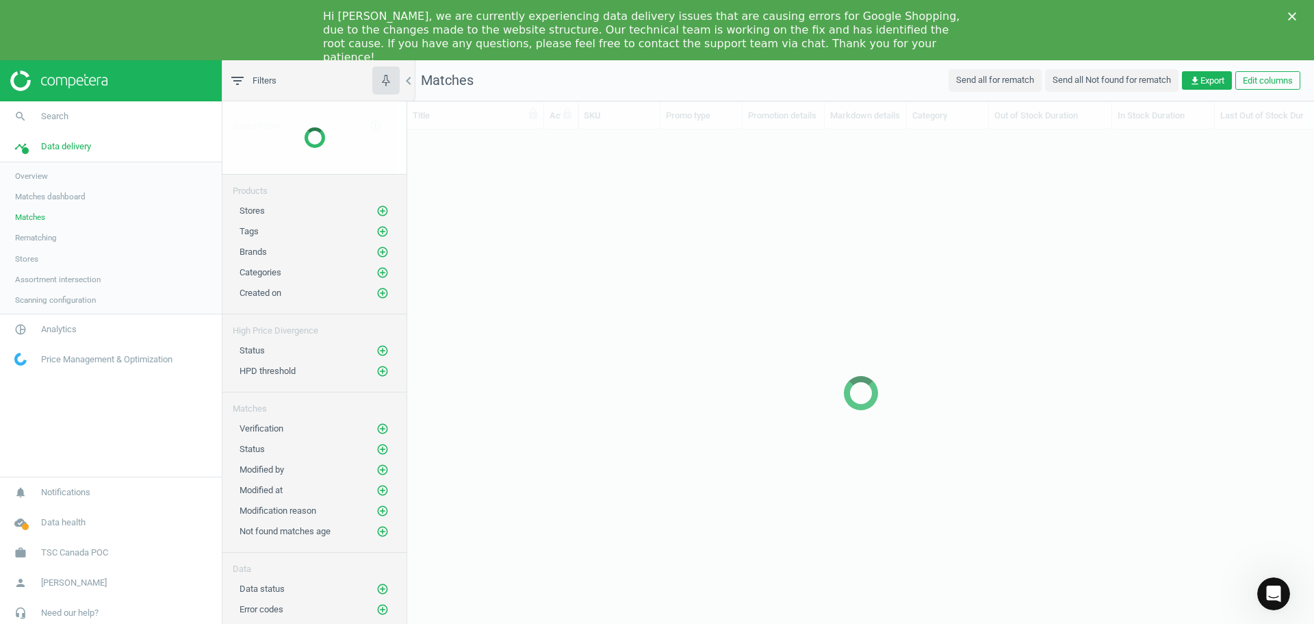
scroll to position [508, 897]
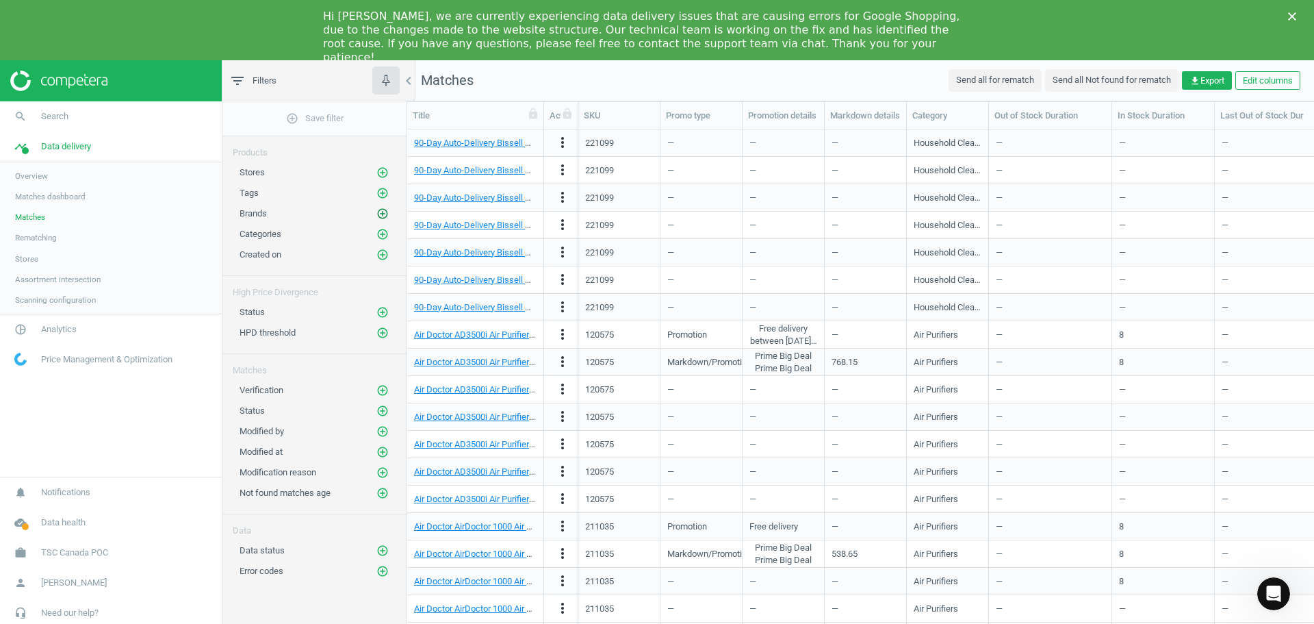
click at [385, 214] on icon "add_circle_outline" at bounding box center [383, 213] width 12 height 12
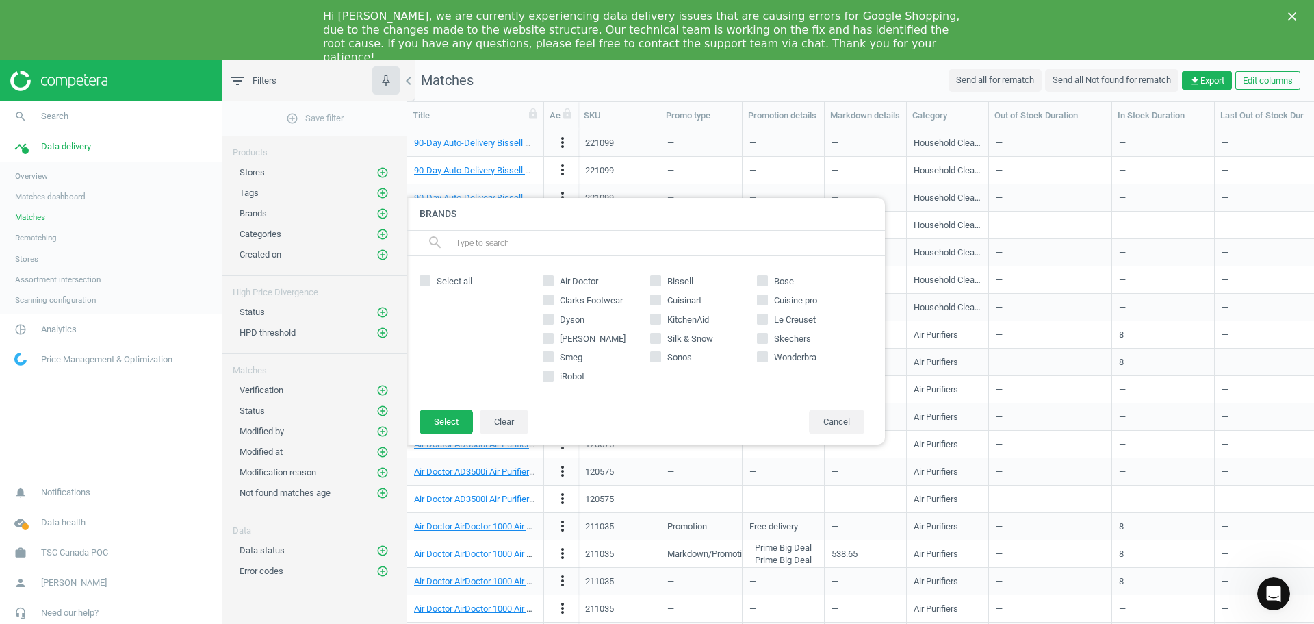
click at [551, 299] on input "Clarks Footwear" at bounding box center [548, 299] width 9 height 9
checkbox input "true"
click at [450, 420] on button "Select" at bounding box center [446, 421] width 53 height 25
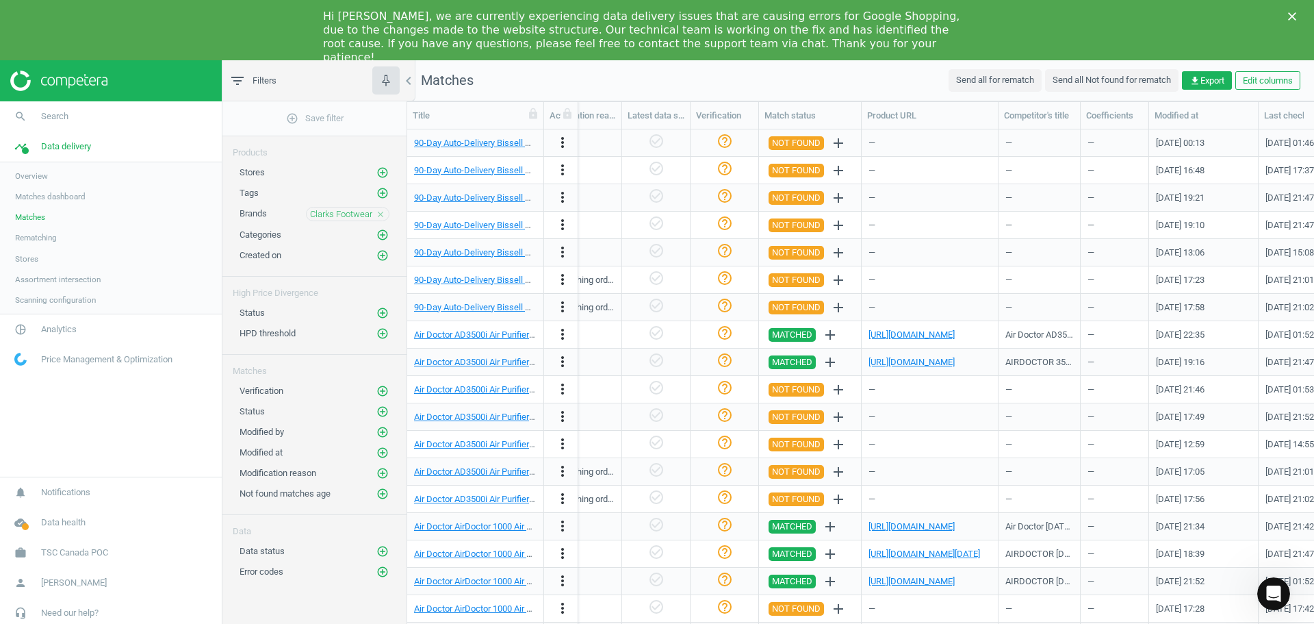
scroll to position [0, 1404]
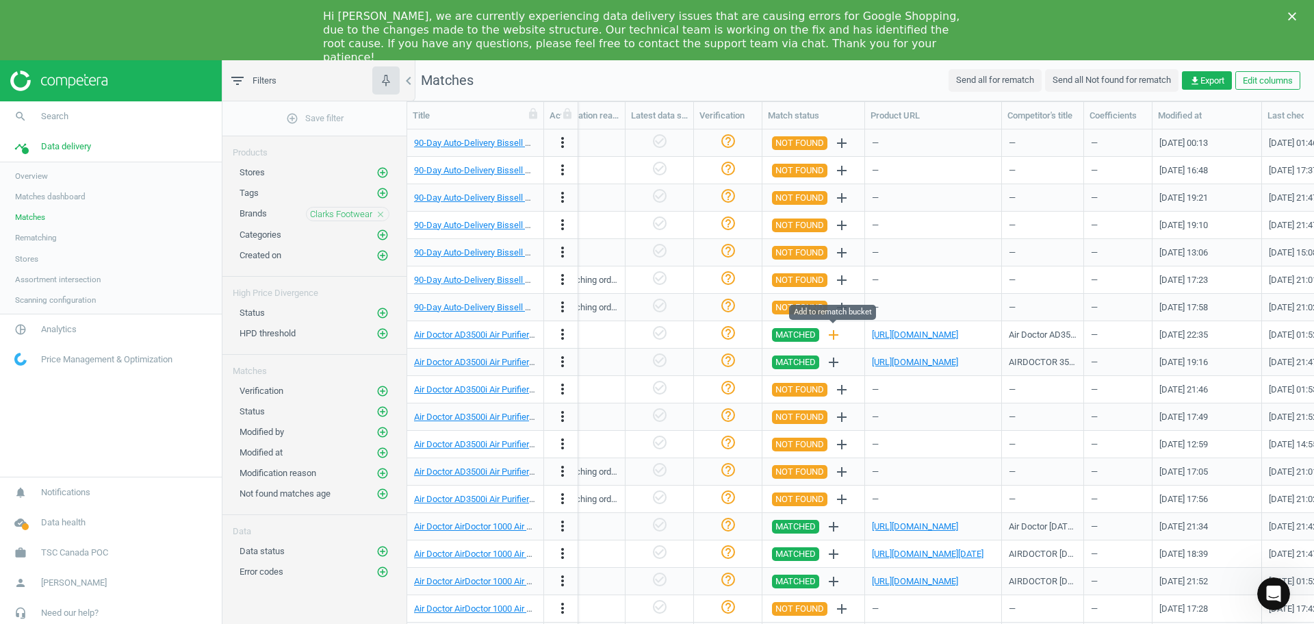
click at [838, 335] on icon "add" at bounding box center [834, 335] width 16 height 16
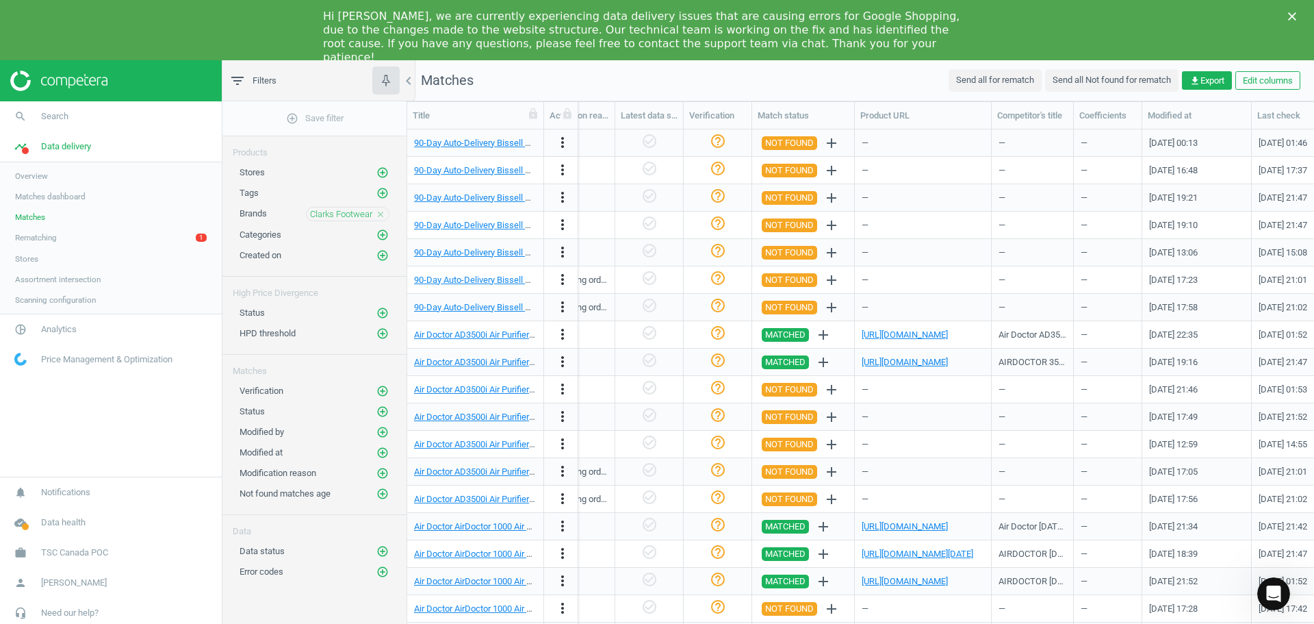
scroll to position [0, 1549]
